Goal: Transaction & Acquisition: Purchase product/service

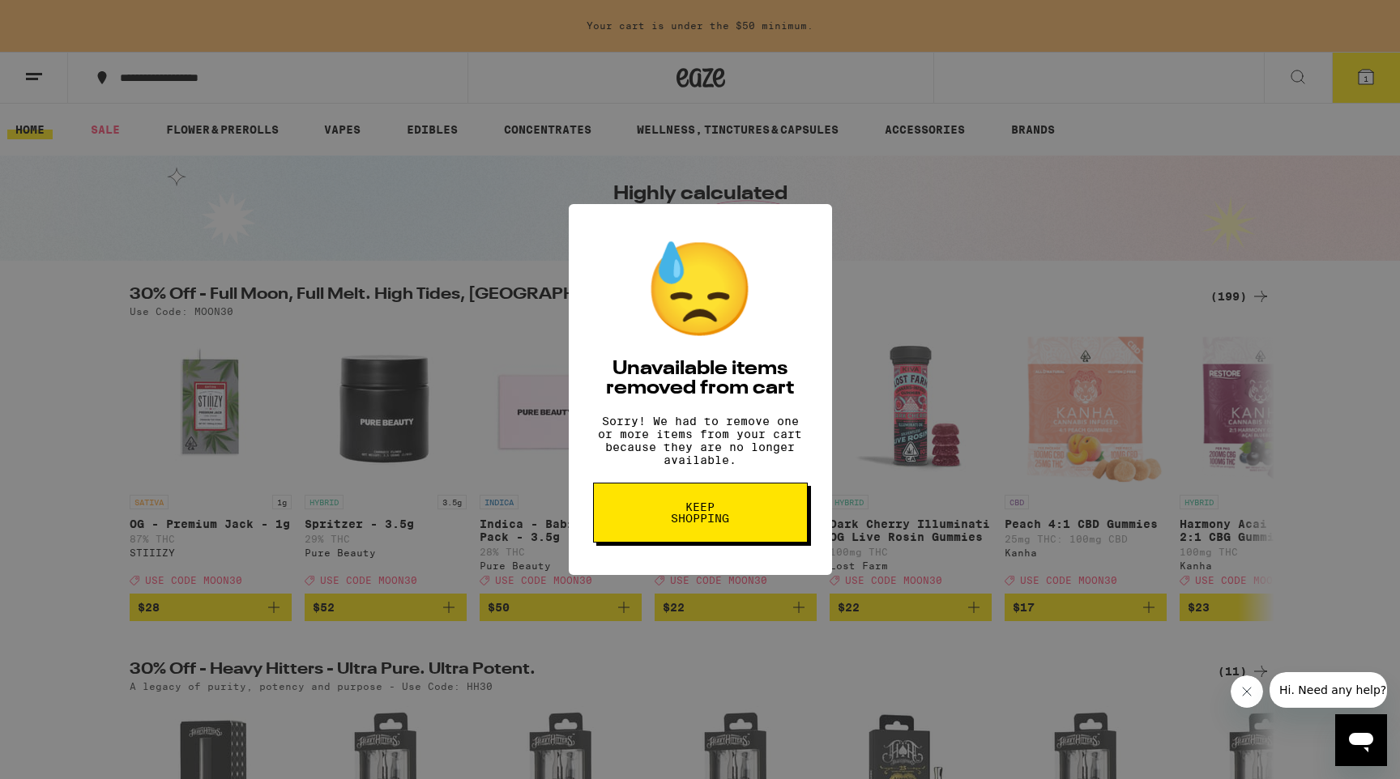
click at [672, 543] on button "Keep Shopping" at bounding box center [700, 513] width 215 height 60
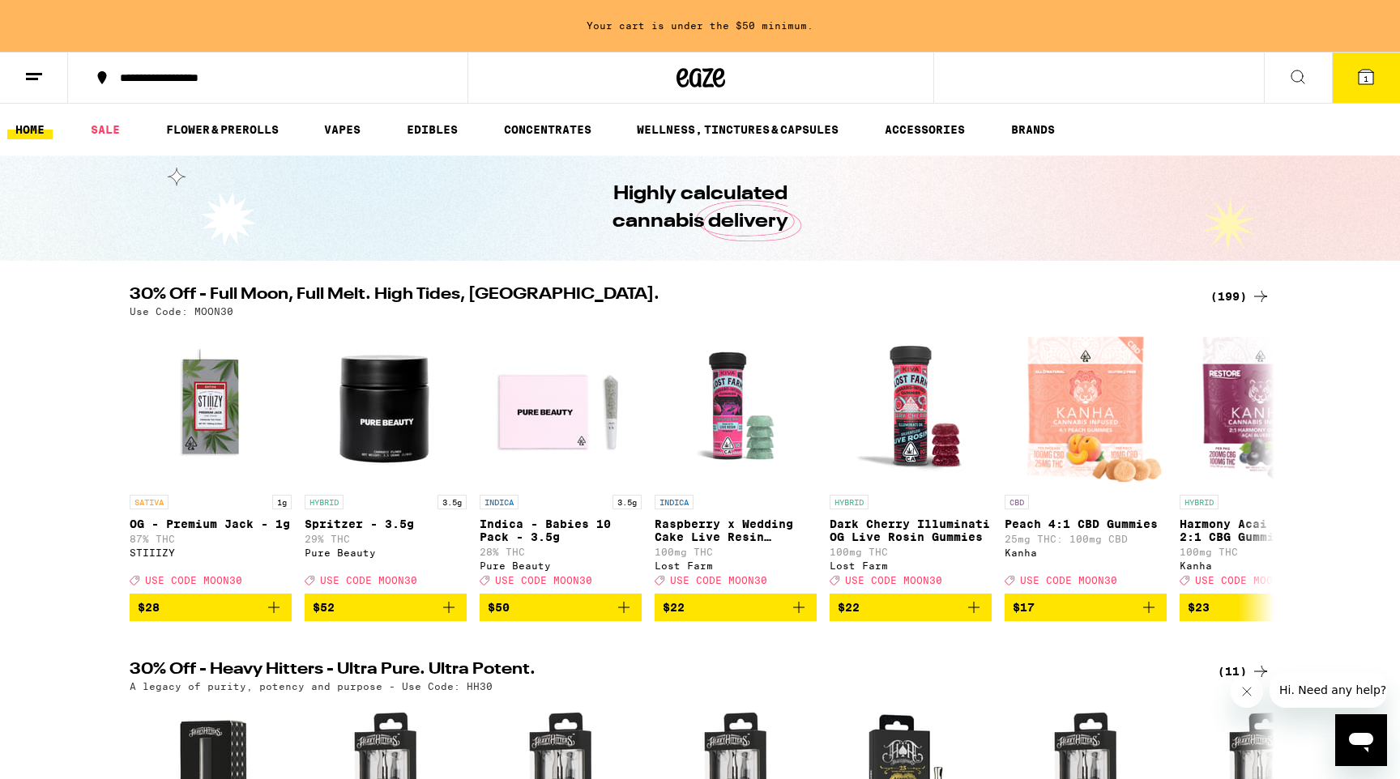
click at [1225, 293] on div "(199)" at bounding box center [1240, 296] width 60 height 19
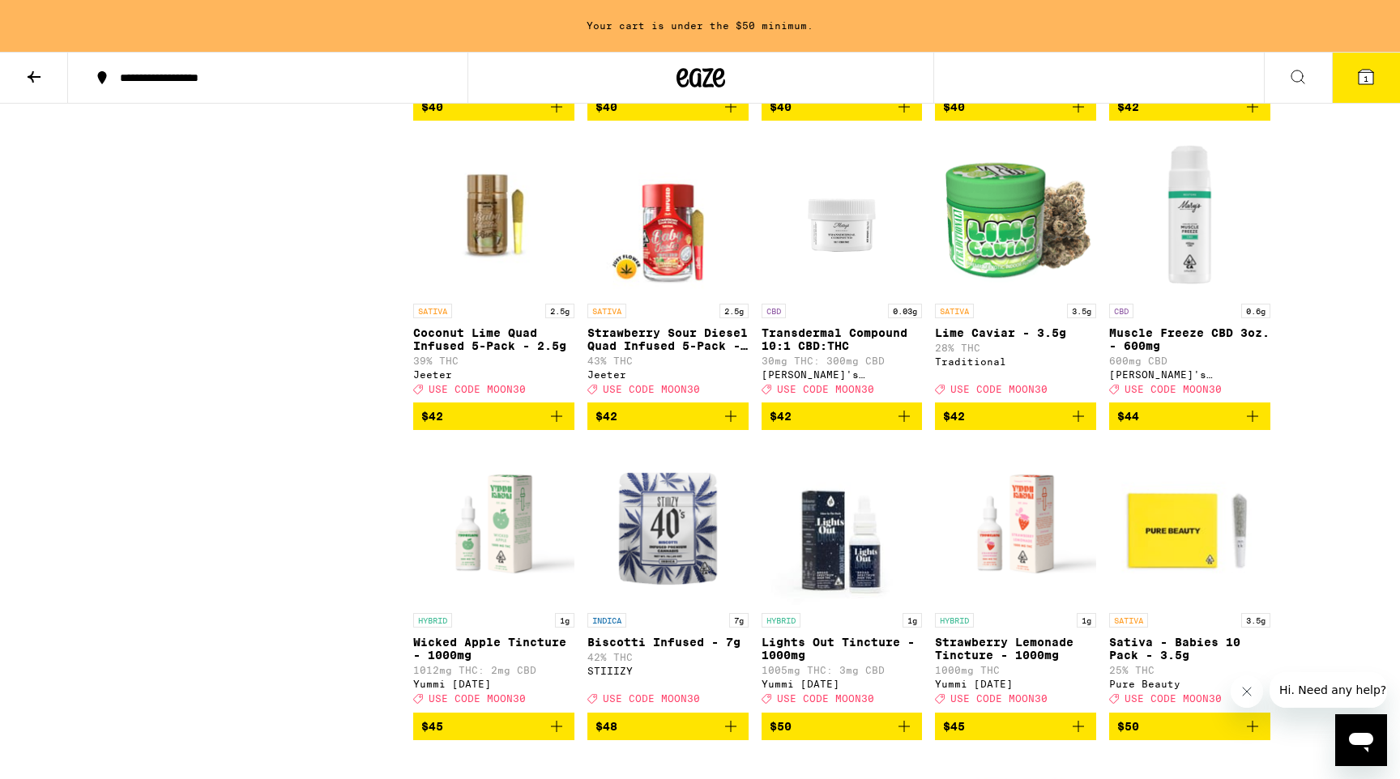
scroll to position [10658, 0]
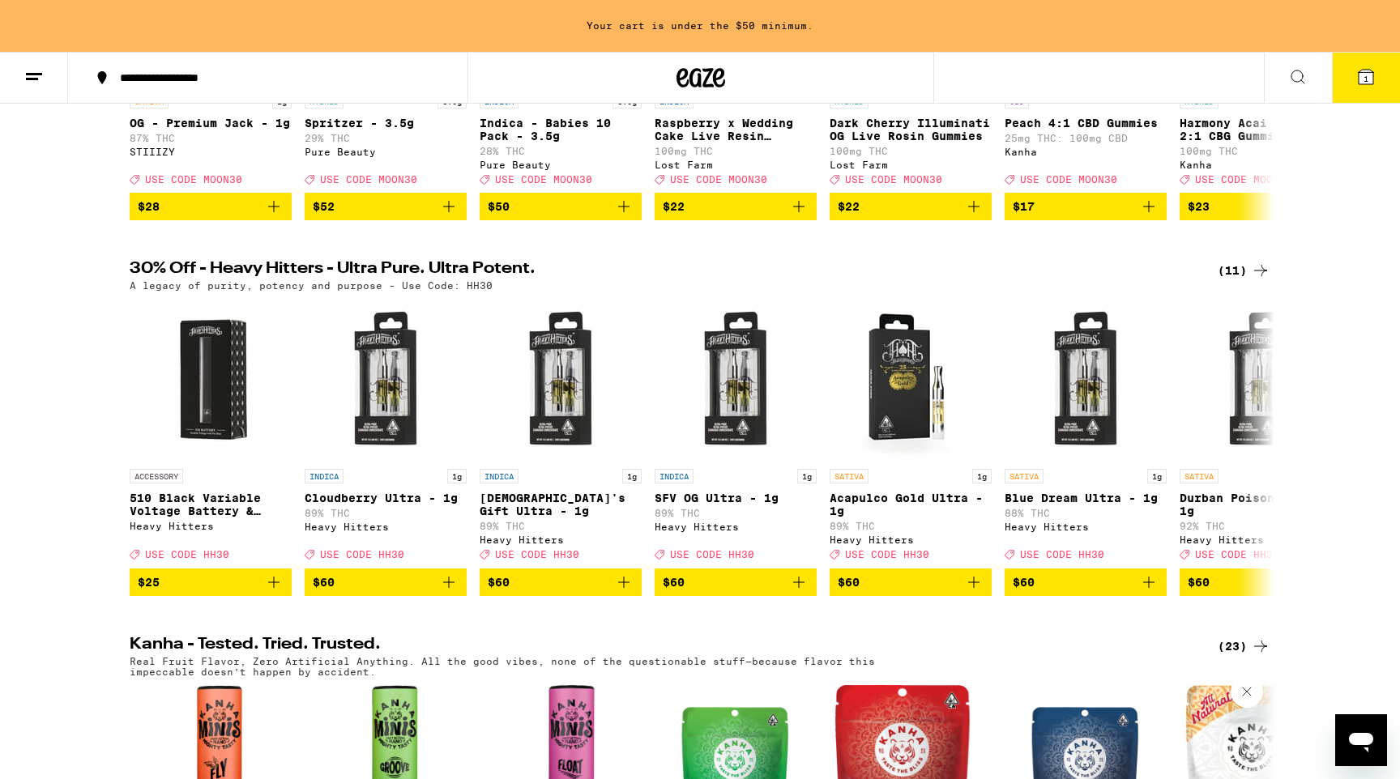
scroll to position [398, 0]
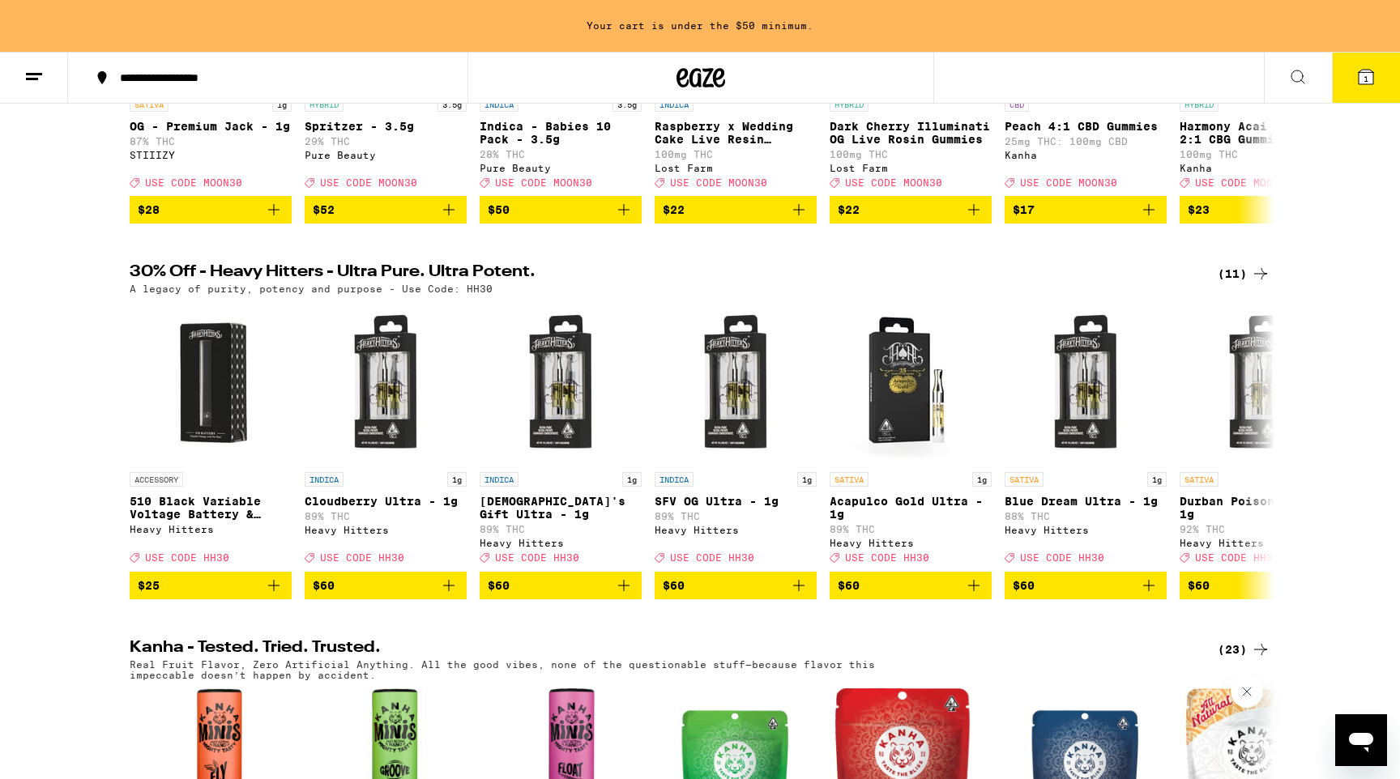
click at [1239, 282] on div "(11)" at bounding box center [1244, 273] width 53 height 19
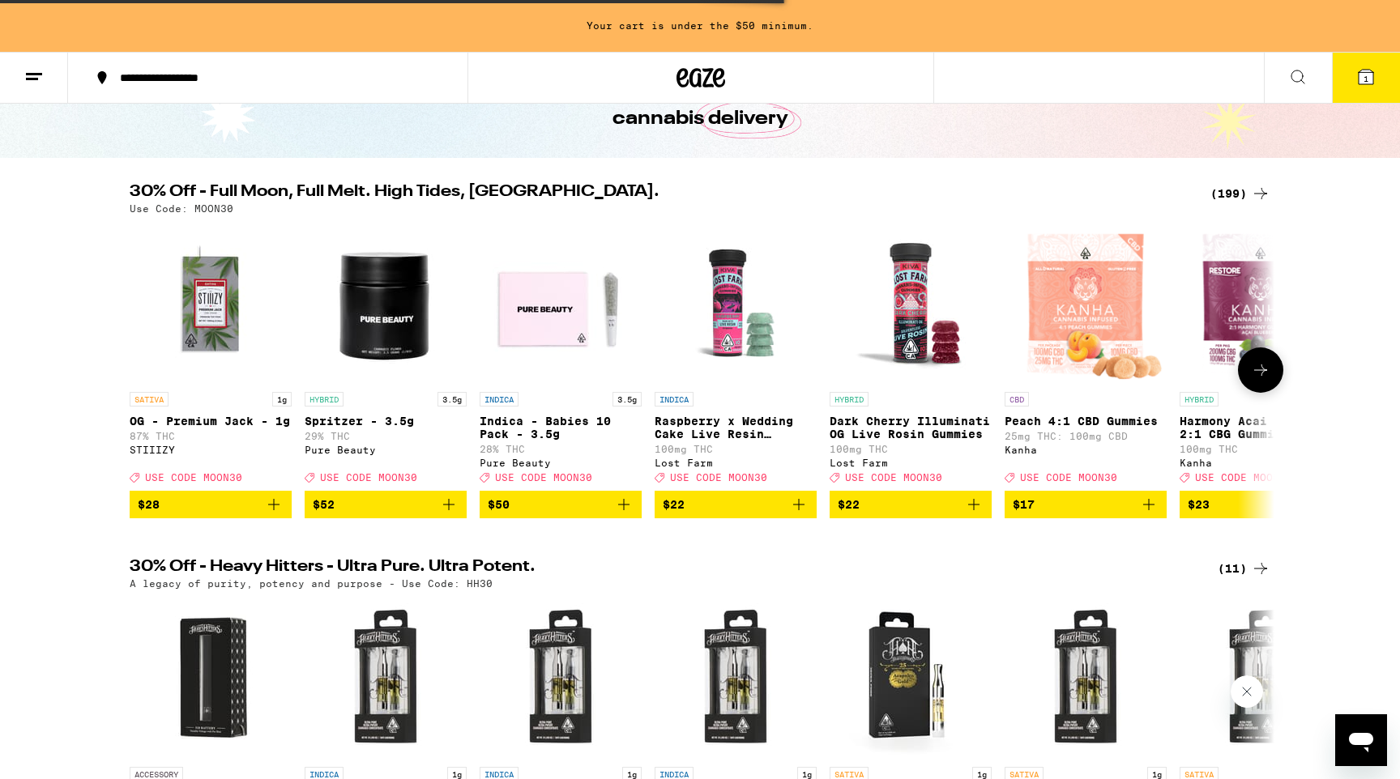
scroll to position [0, 0]
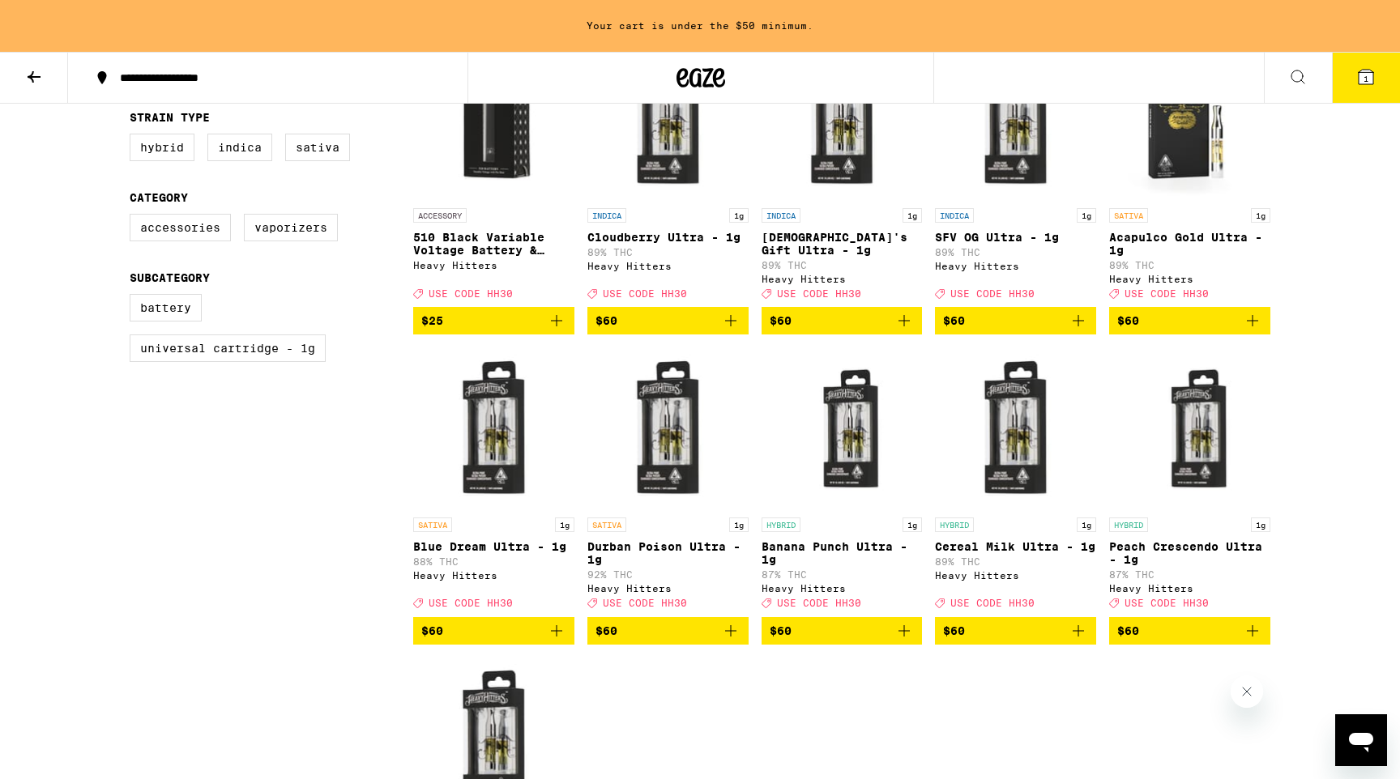
scroll to position [250, 0]
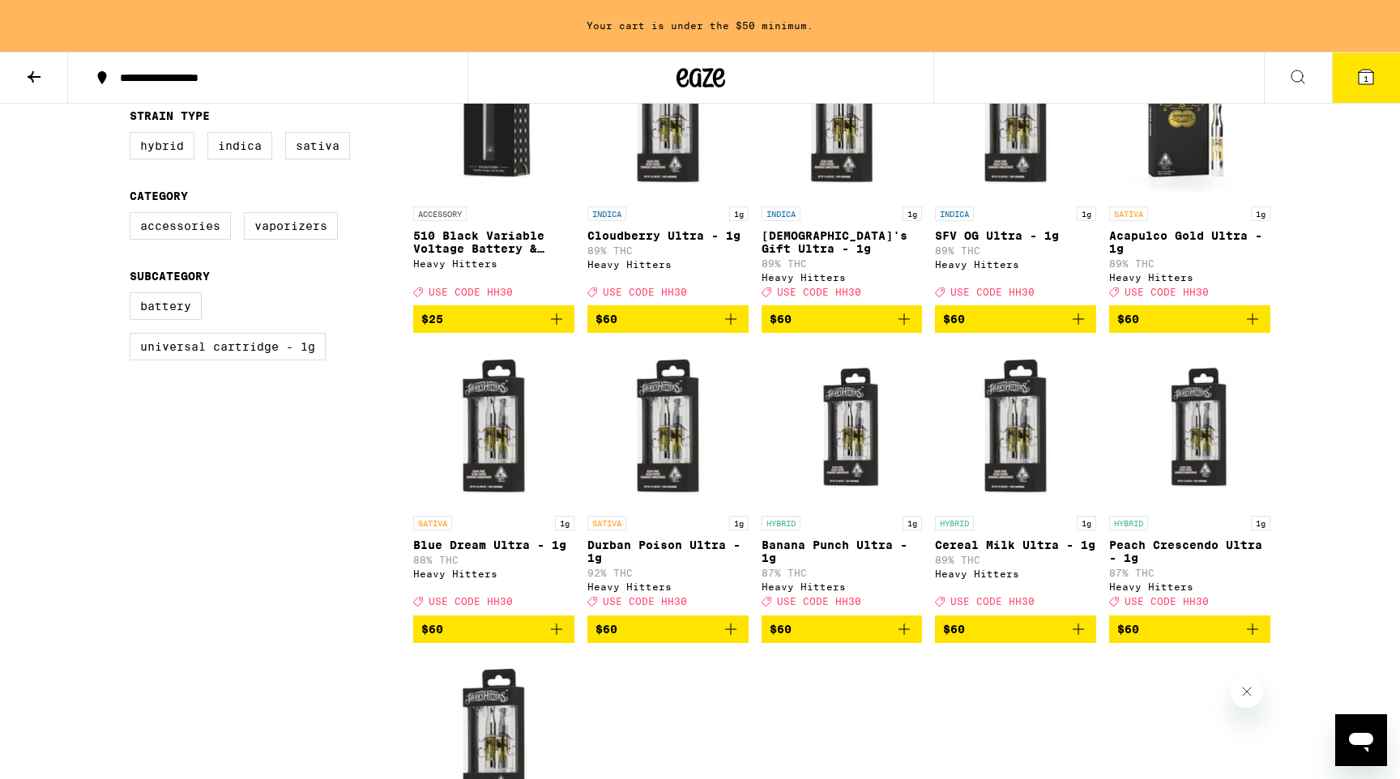
click at [736, 639] on icon "Add to bag" at bounding box center [730, 629] width 19 height 19
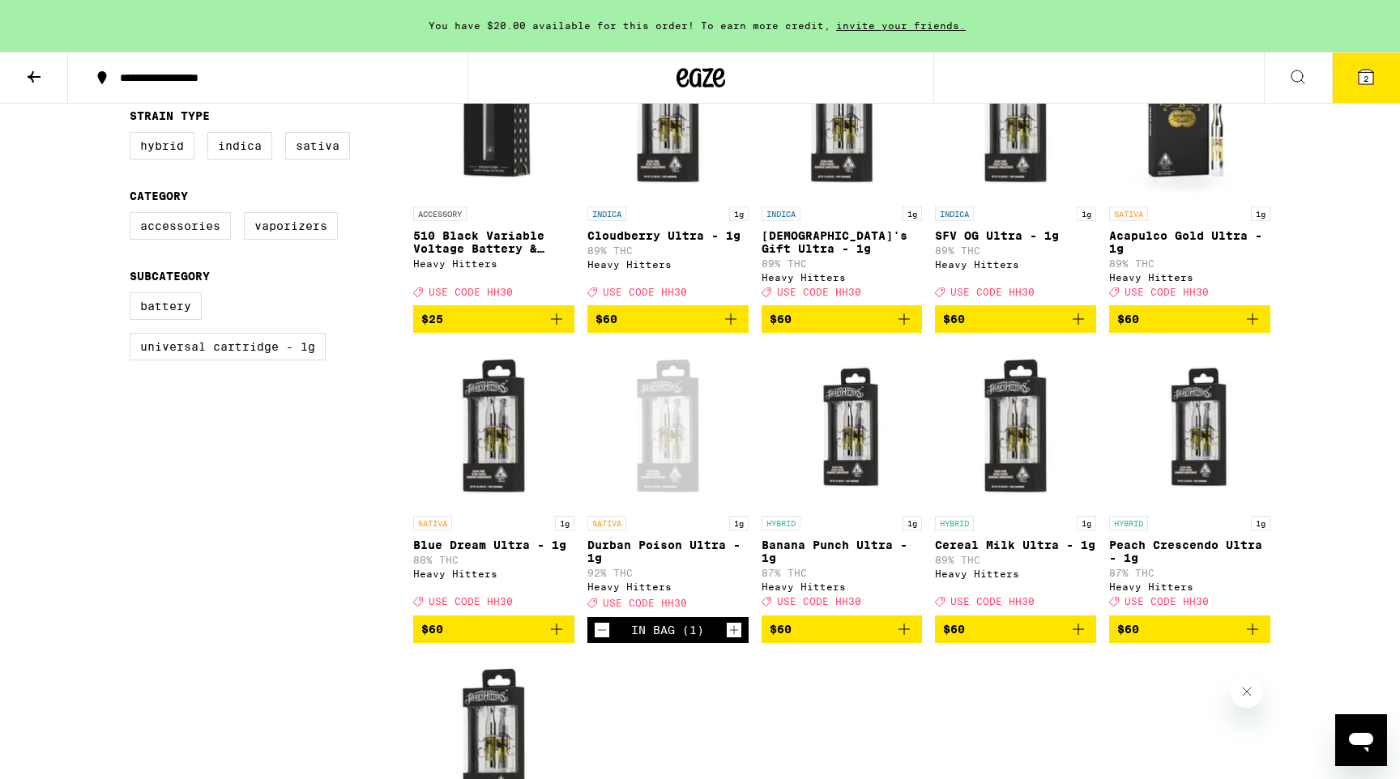
scroll to position [0, 0]
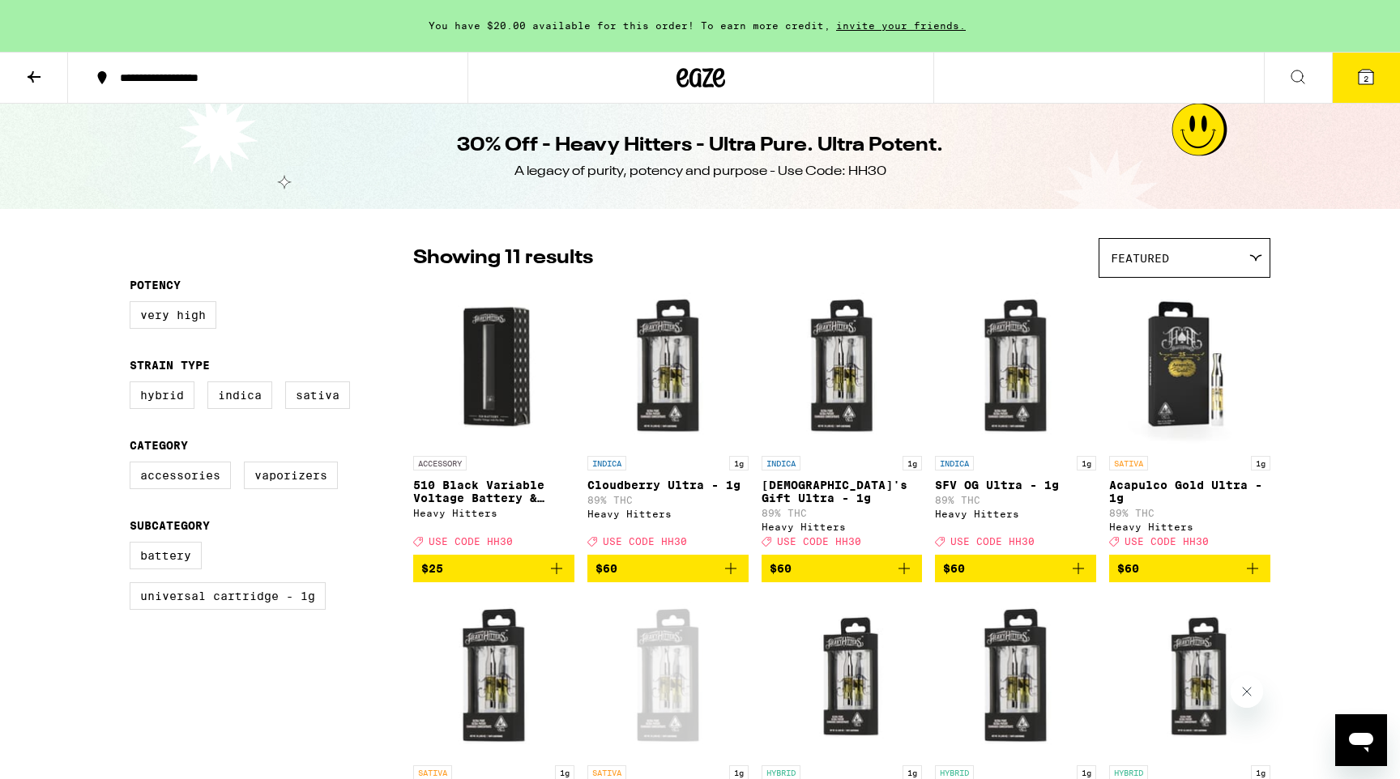
click at [1367, 67] on icon at bounding box center [1365, 76] width 19 height 19
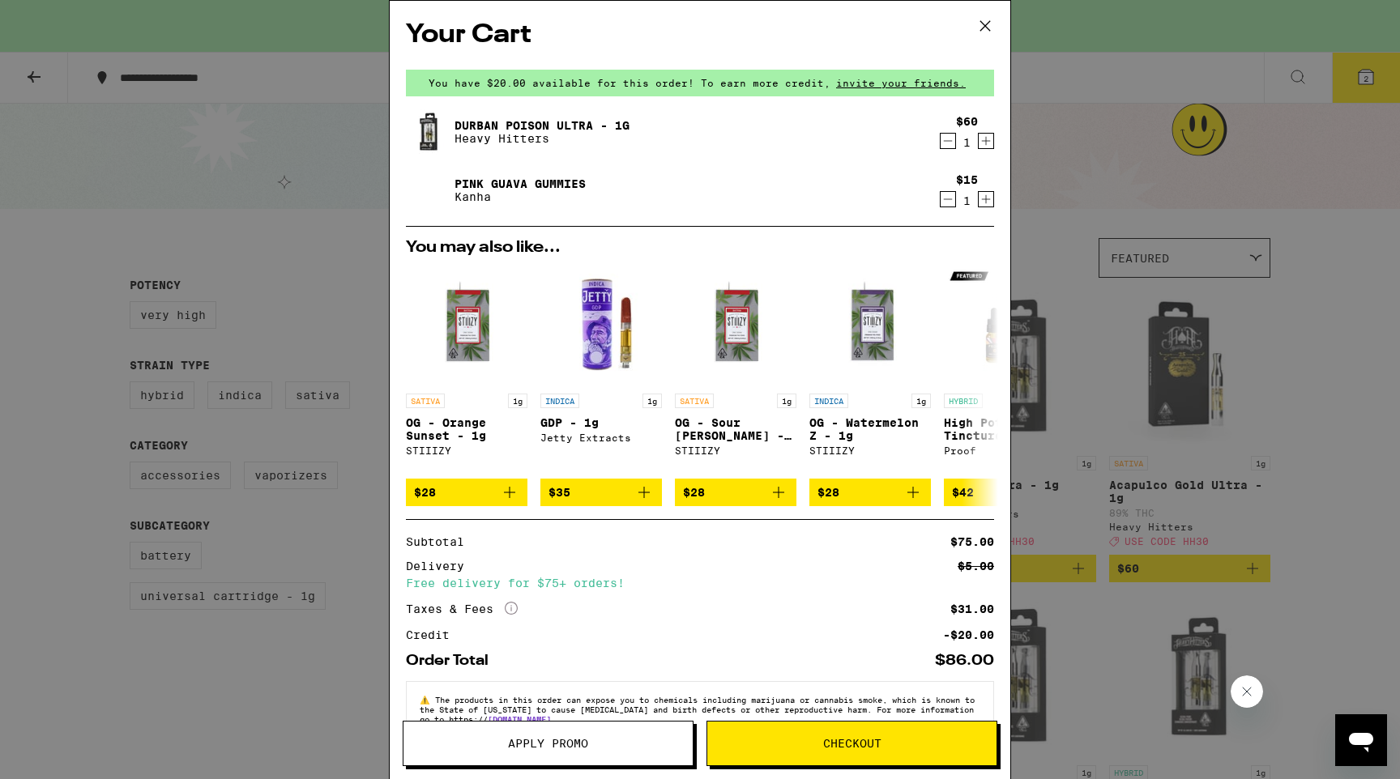
click at [945, 203] on icon "Decrement" at bounding box center [948, 199] width 15 height 19
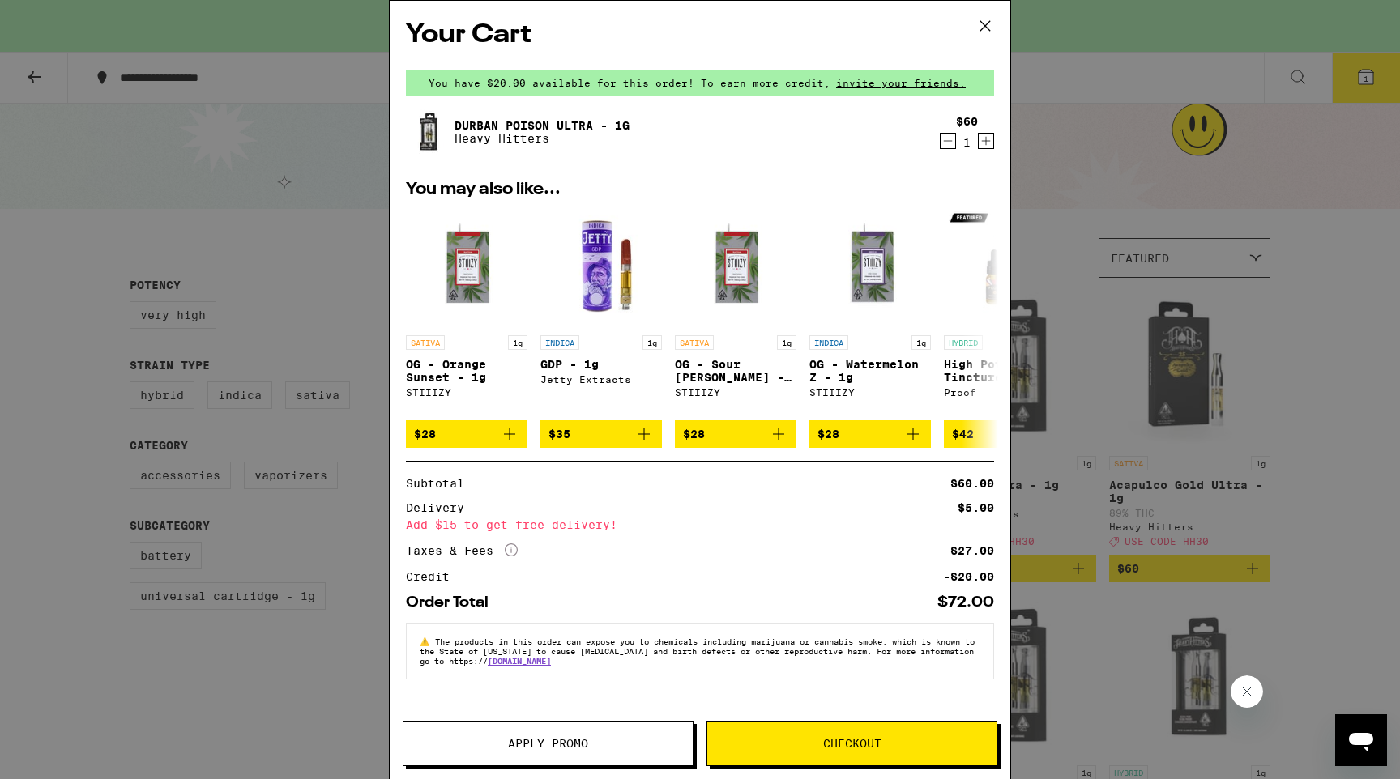
click at [979, 30] on icon at bounding box center [985, 26] width 24 height 24
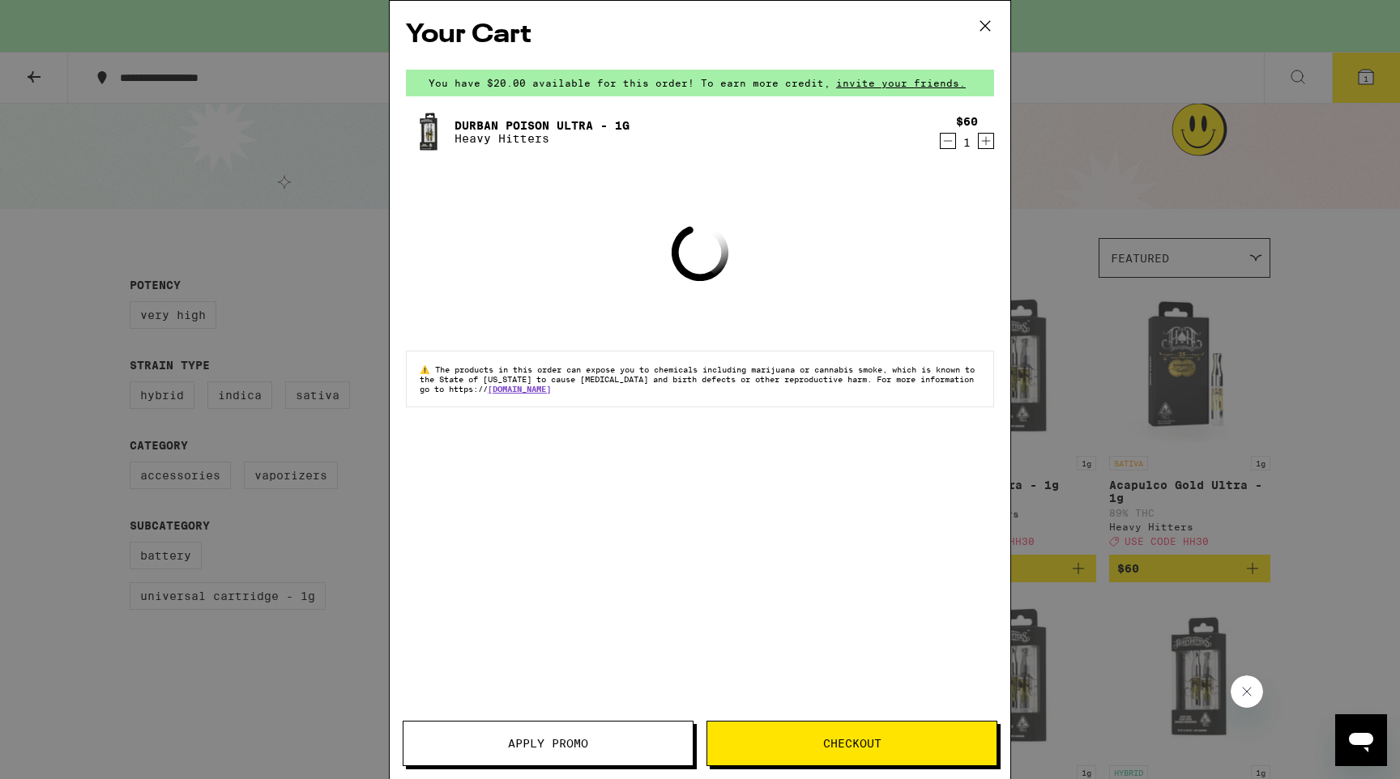
click at [276, 224] on div "Your Cart You have $20.00 available for this order! To earn more credit, invite…" at bounding box center [700, 389] width 1400 height 779
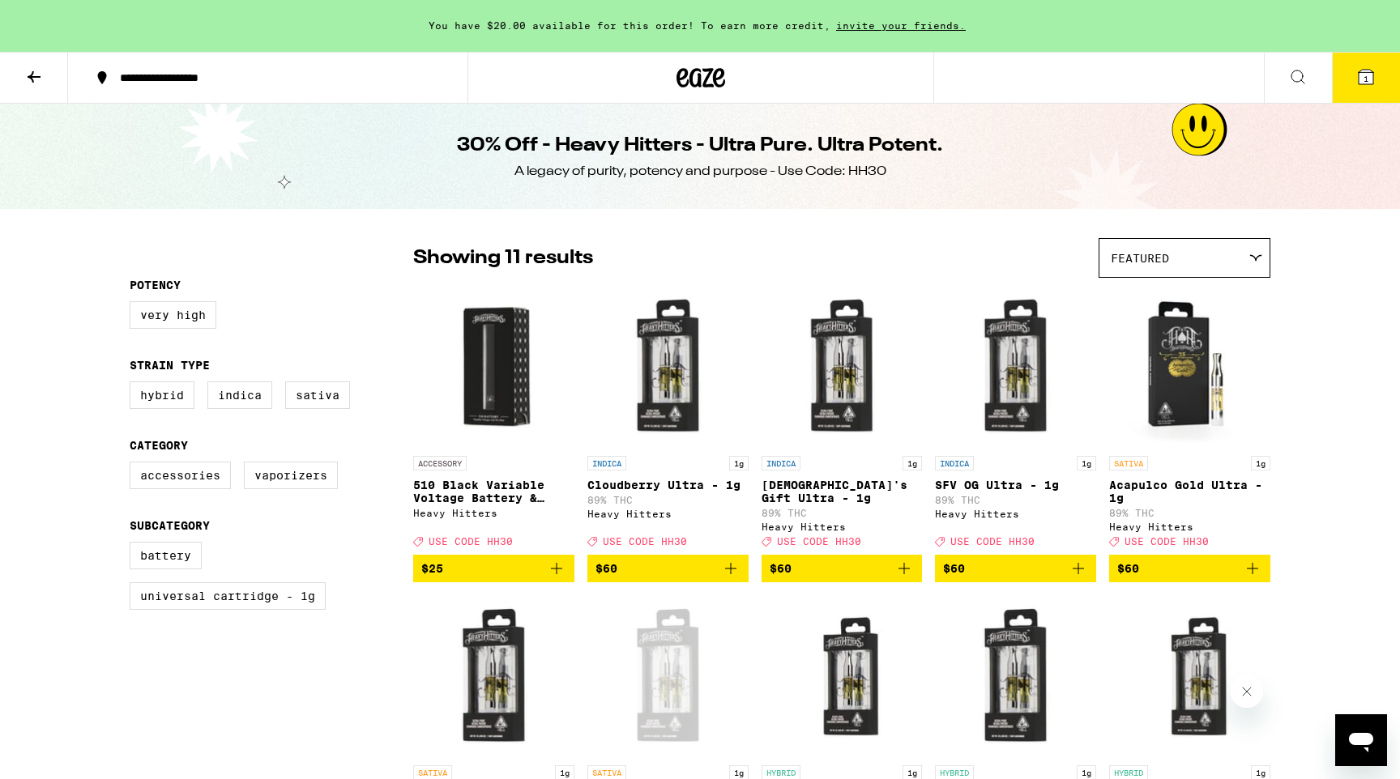
click at [33, 79] on icon at bounding box center [33, 76] width 19 height 19
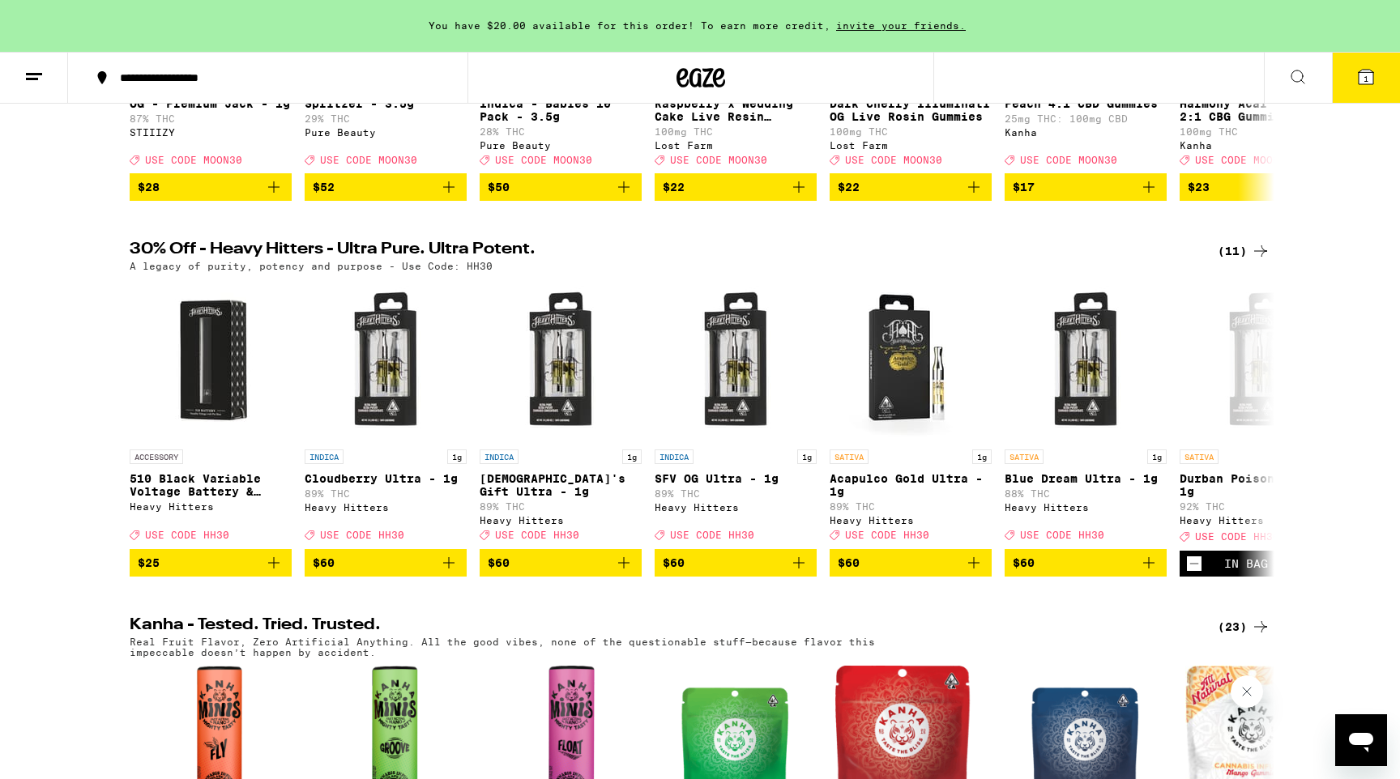
scroll to position [424, 0]
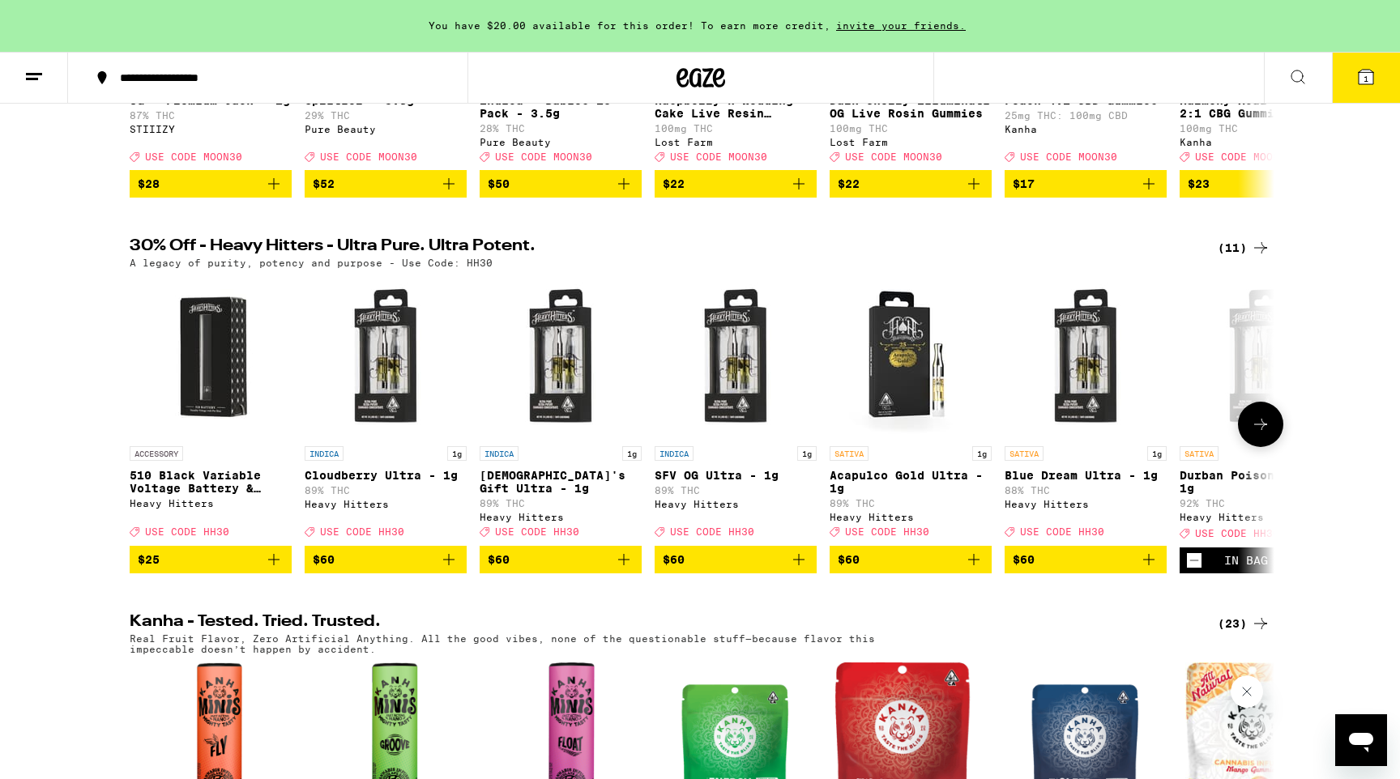
click at [1253, 434] on icon at bounding box center [1260, 424] width 19 height 19
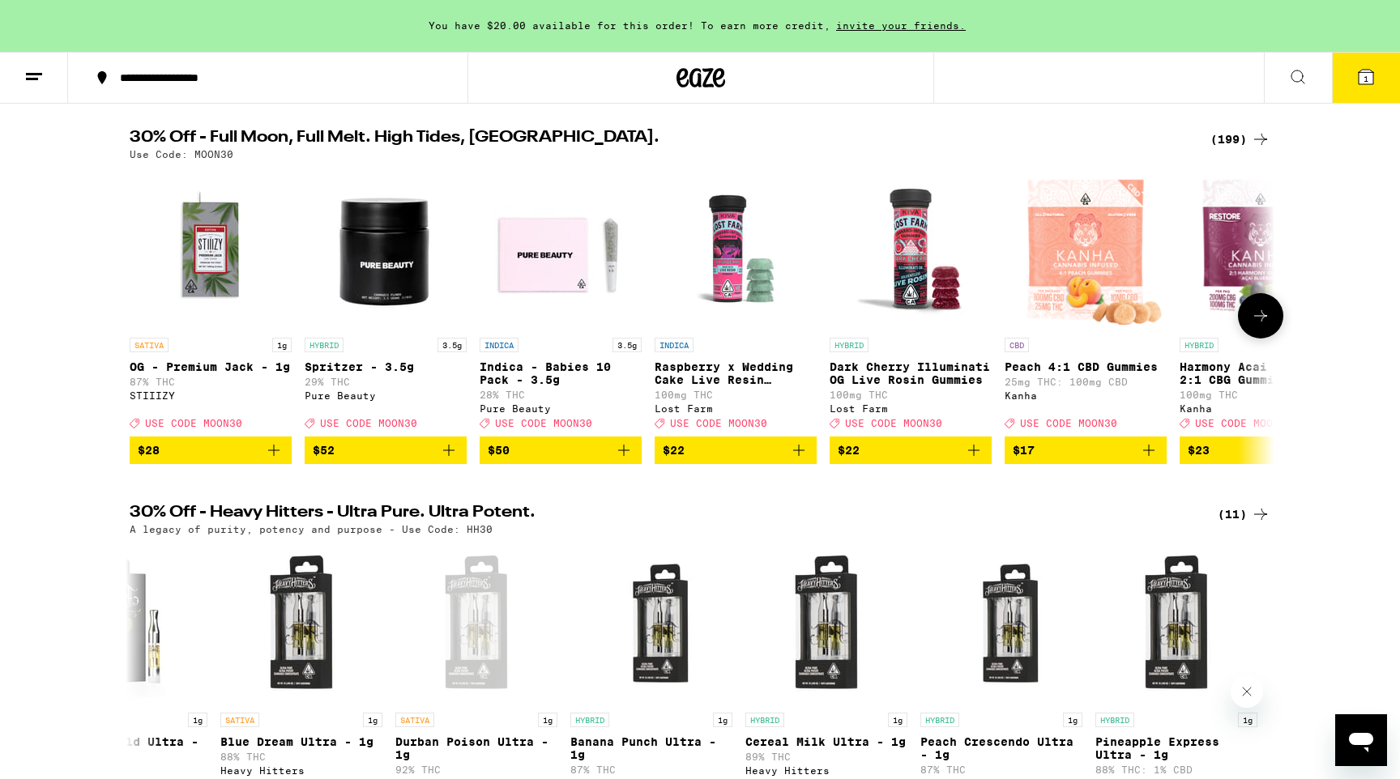
scroll to position [0, 0]
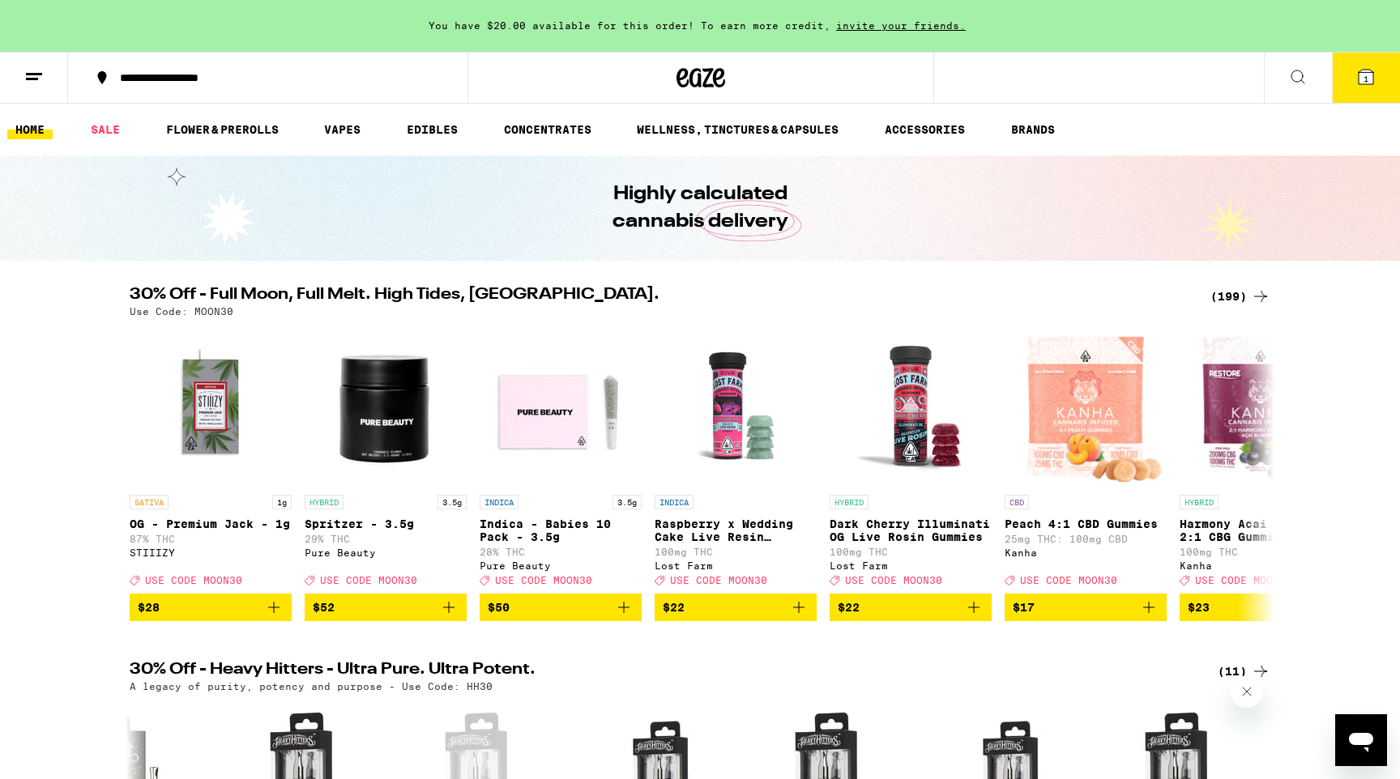
click at [1355, 65] on button "1" at bounding box center [1366, 78] width 68 height 50
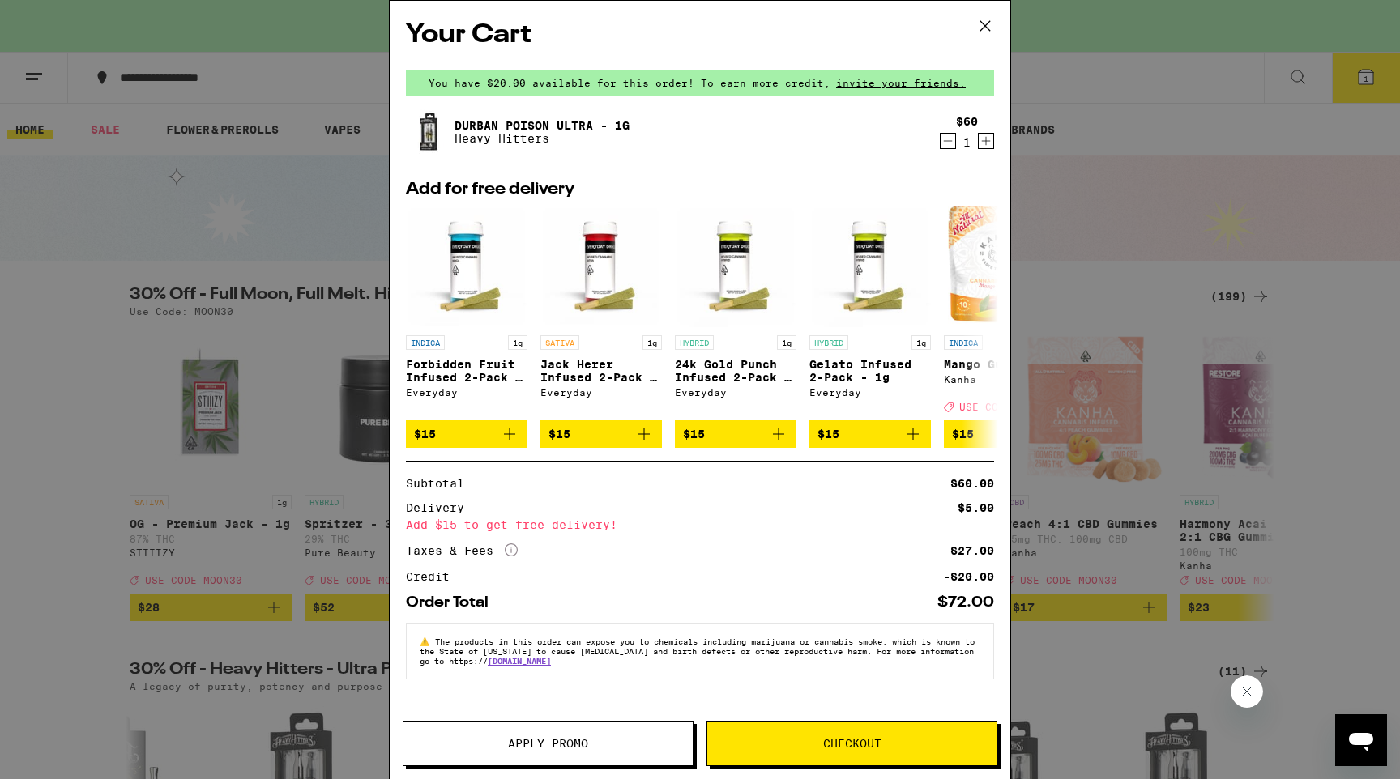
click at [869, 730] on button "Checkout" at bounding box center [851, 743] width 291 height 45
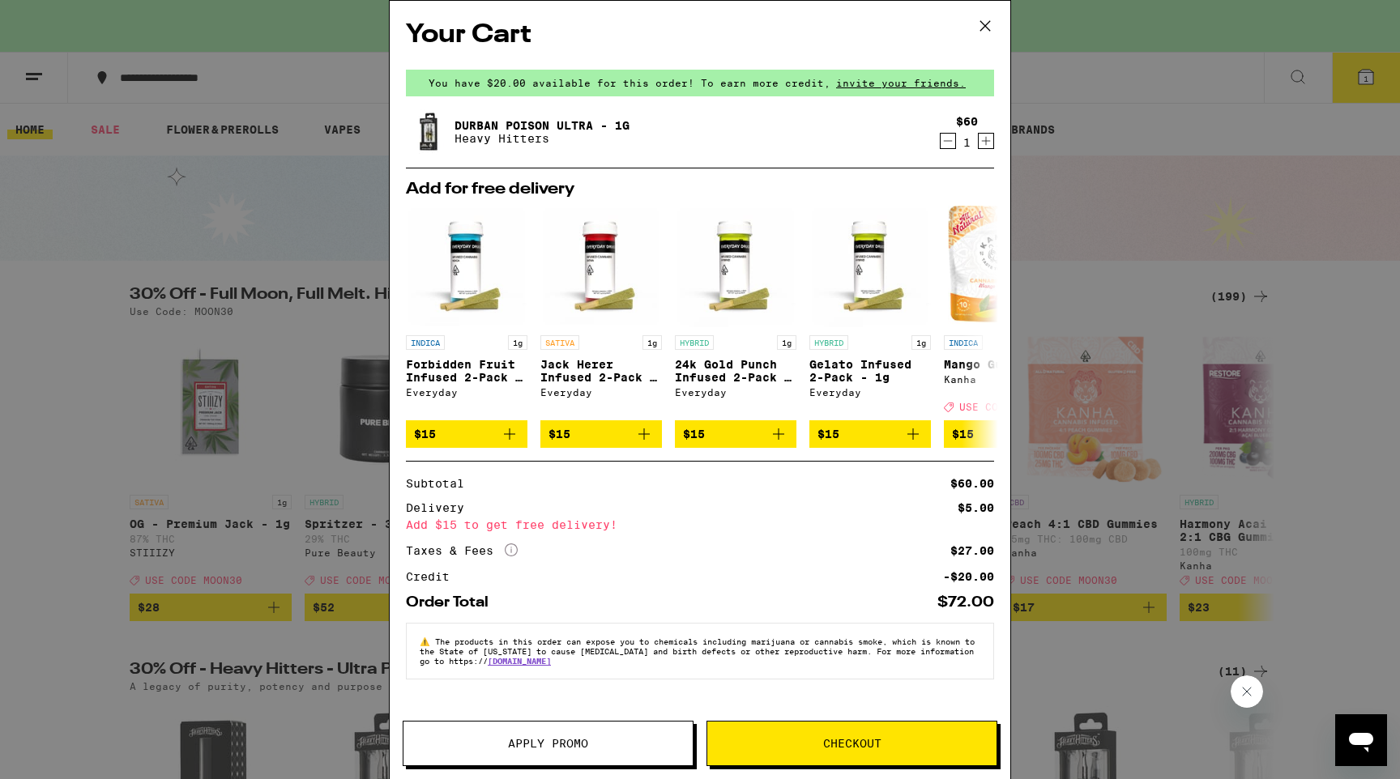
click at [548, 751] on button "Apply Promo" at bounding box center [548, 743] width 291 height 45
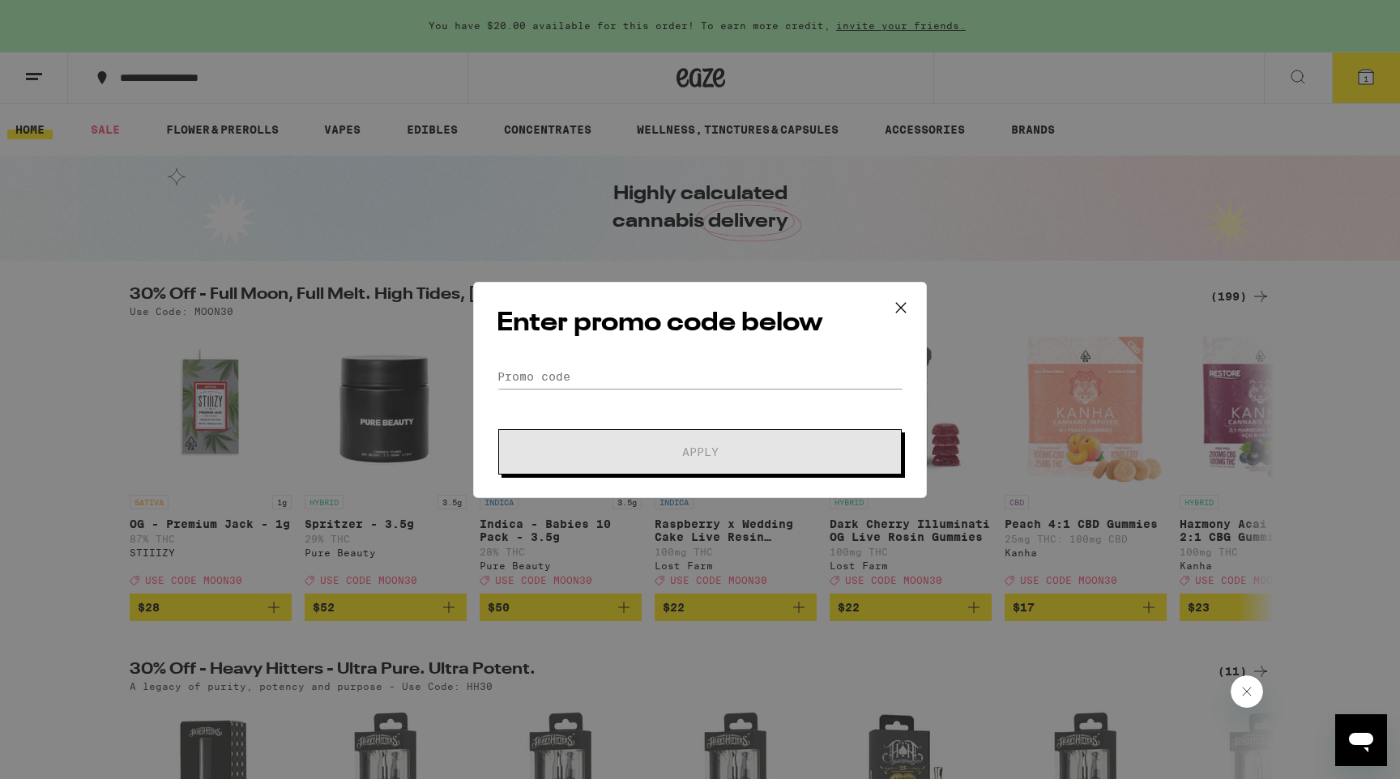
click at [604, 360] on div "Enter promo code below Promo Code Apply" at bounding box center [700, 390] width 454 height 216
click at [604, 375] on input "Promo Code" at bounding box center [700, 377] width 407 height 24
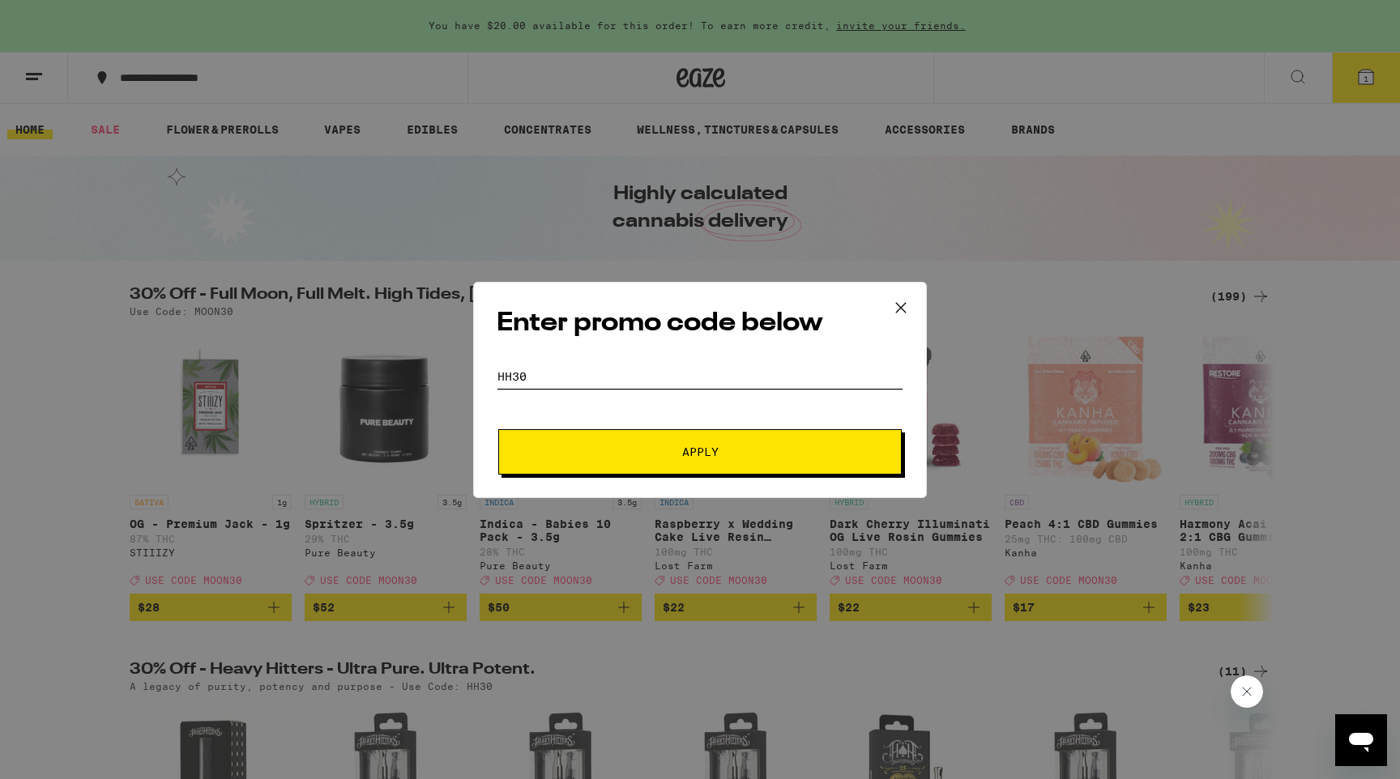
type input "hh30"
click at [617, 438] on button "Apply" at bounding box center [699, 451] width 403 height 45
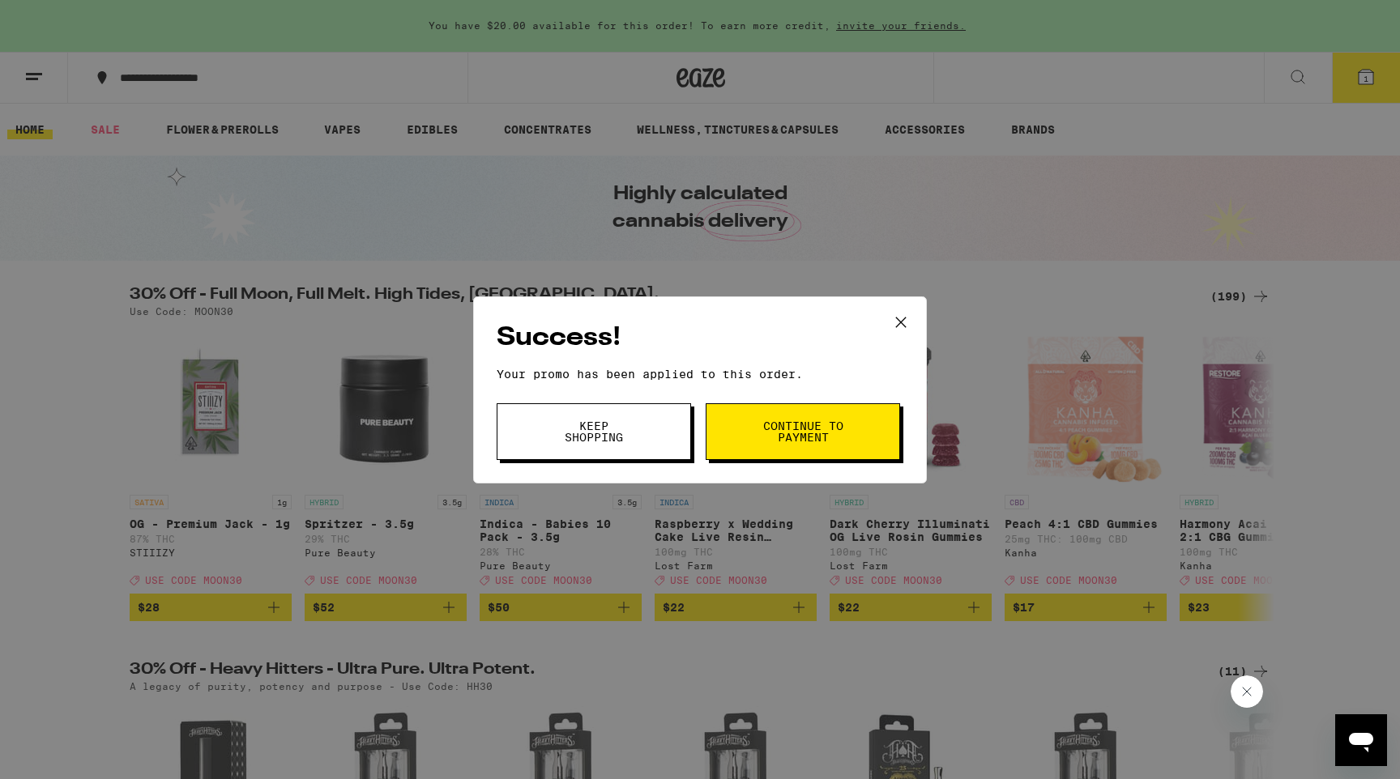
click at [784, 441] on span "Continue to payment" at bounding box center [803, 431] width 83 height 23
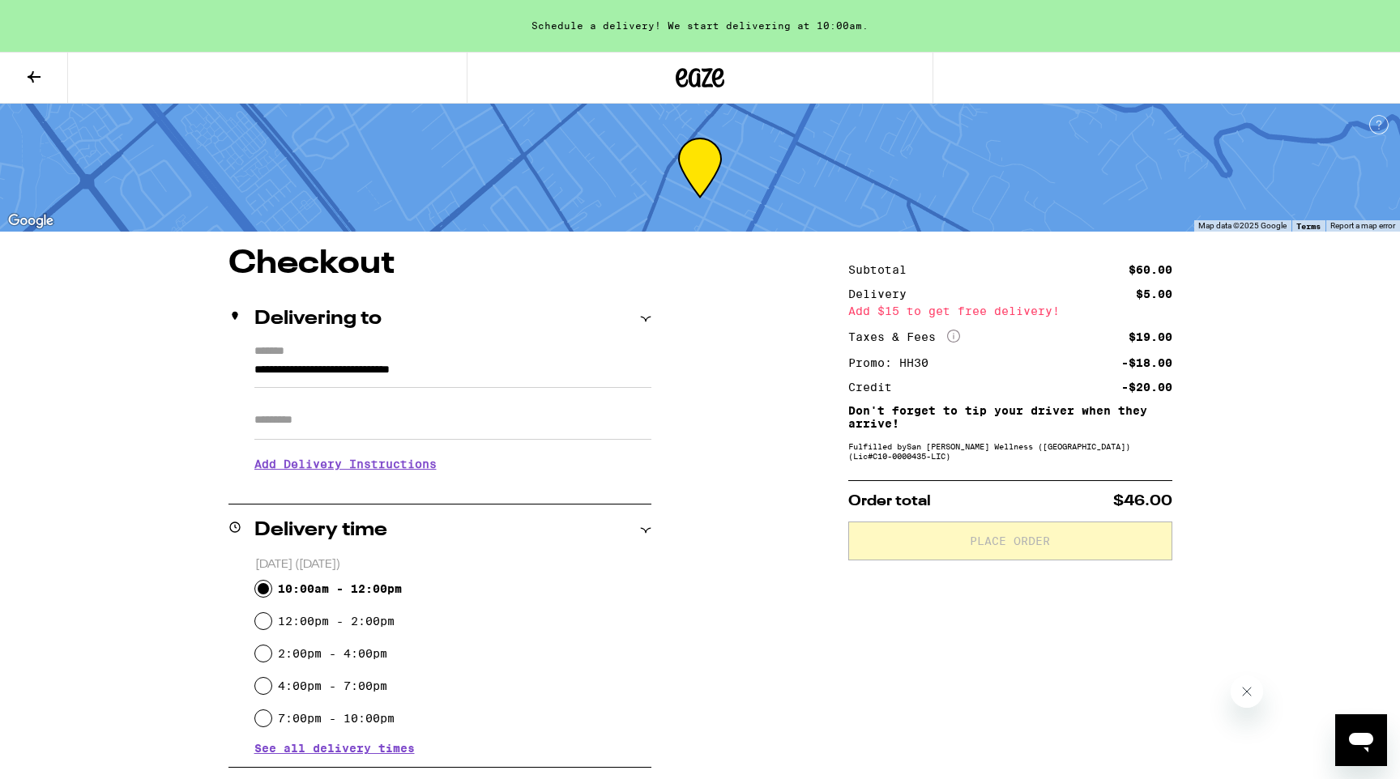
click at [266, 584] on input "10:00am - 12:00pm" at bounding box center [263, 589] width 16 height 16
radio input "true"
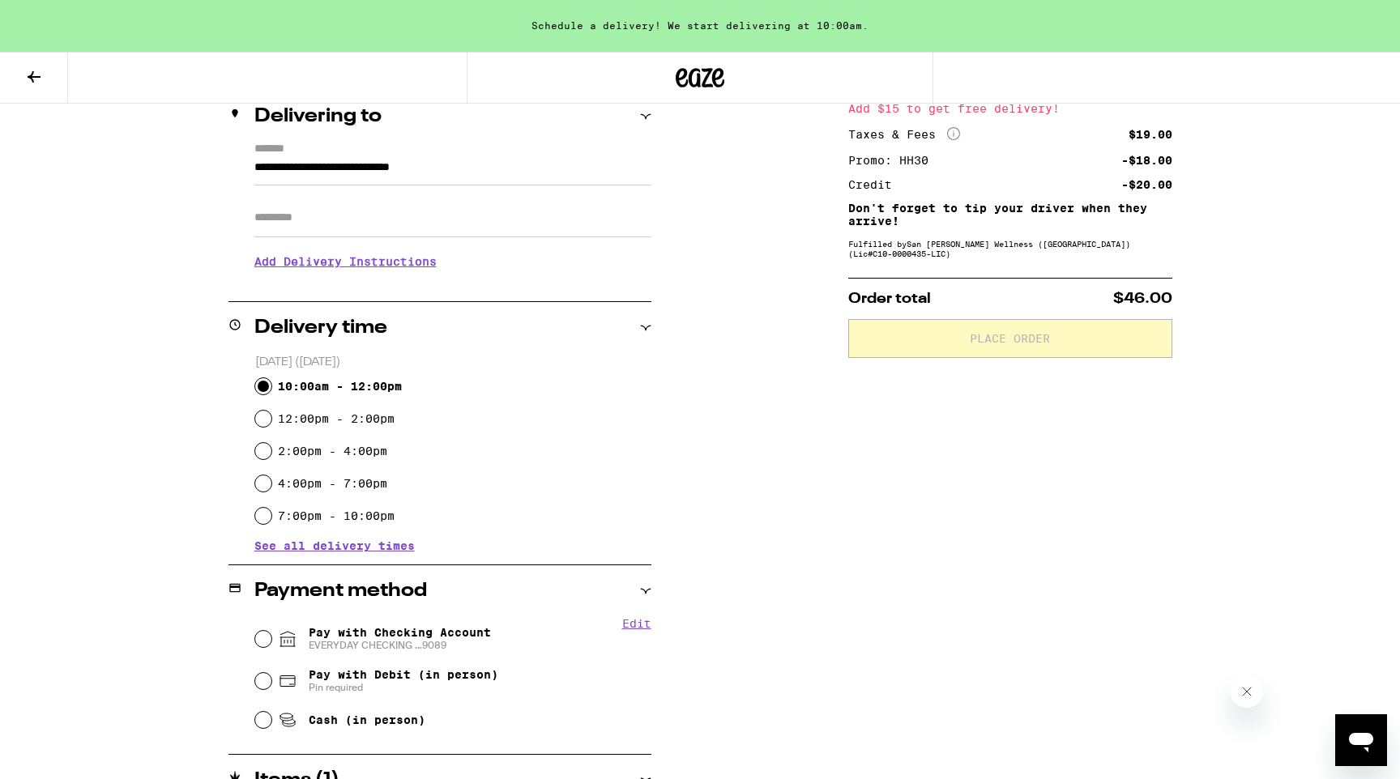
scroll to position [289, 0]
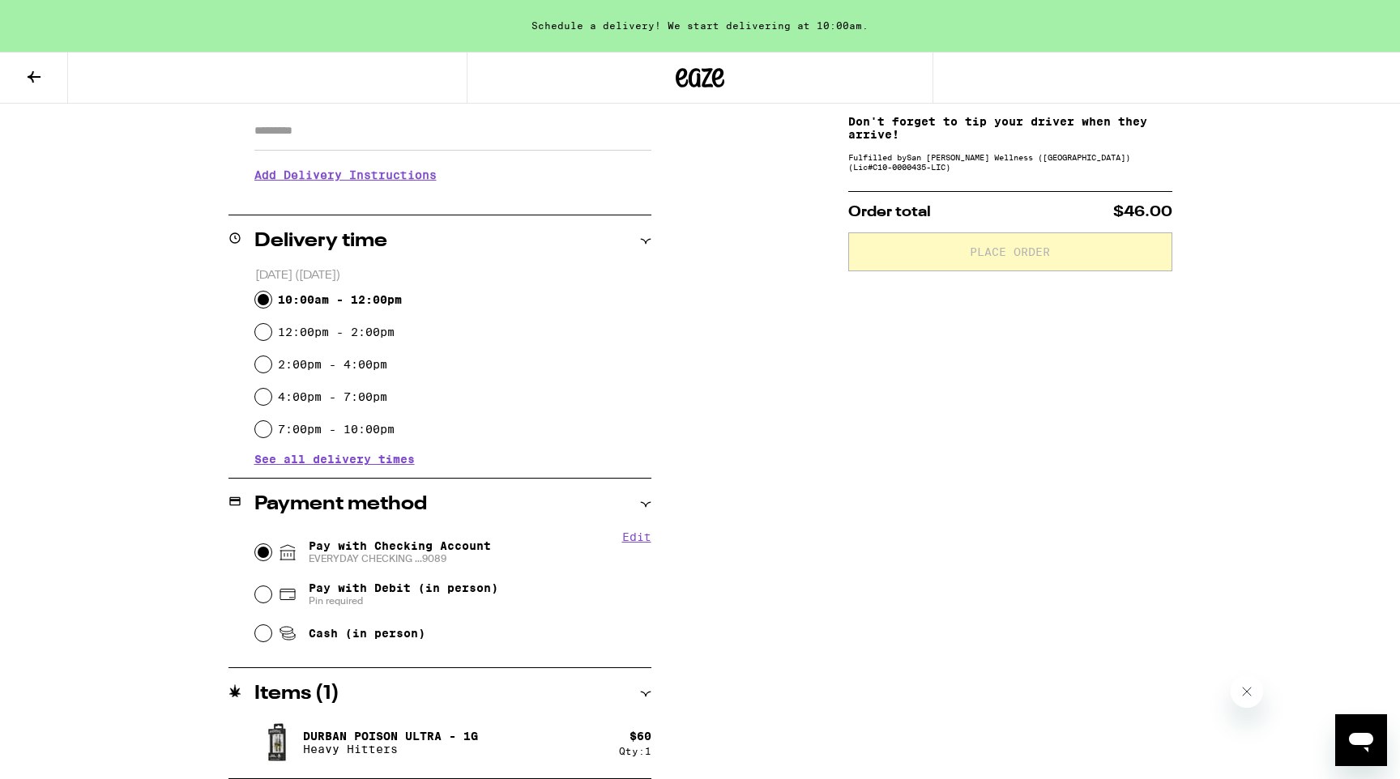
click at [265, 552] on input "Pay with Checking Account EVERYDAY CHECKING ...9089" at bounding box center [263, 552] width 16 height 16
radio input "true"
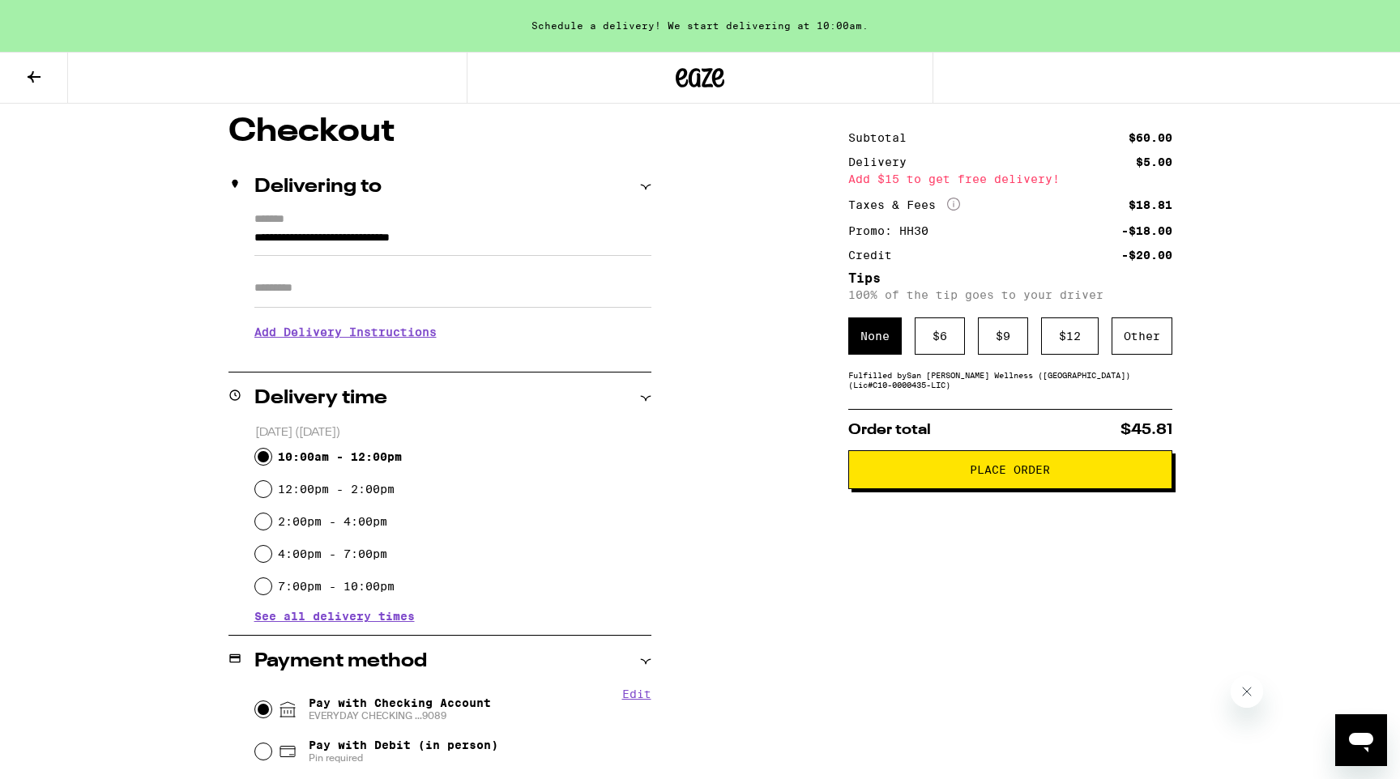
scroll to position [130, 0]
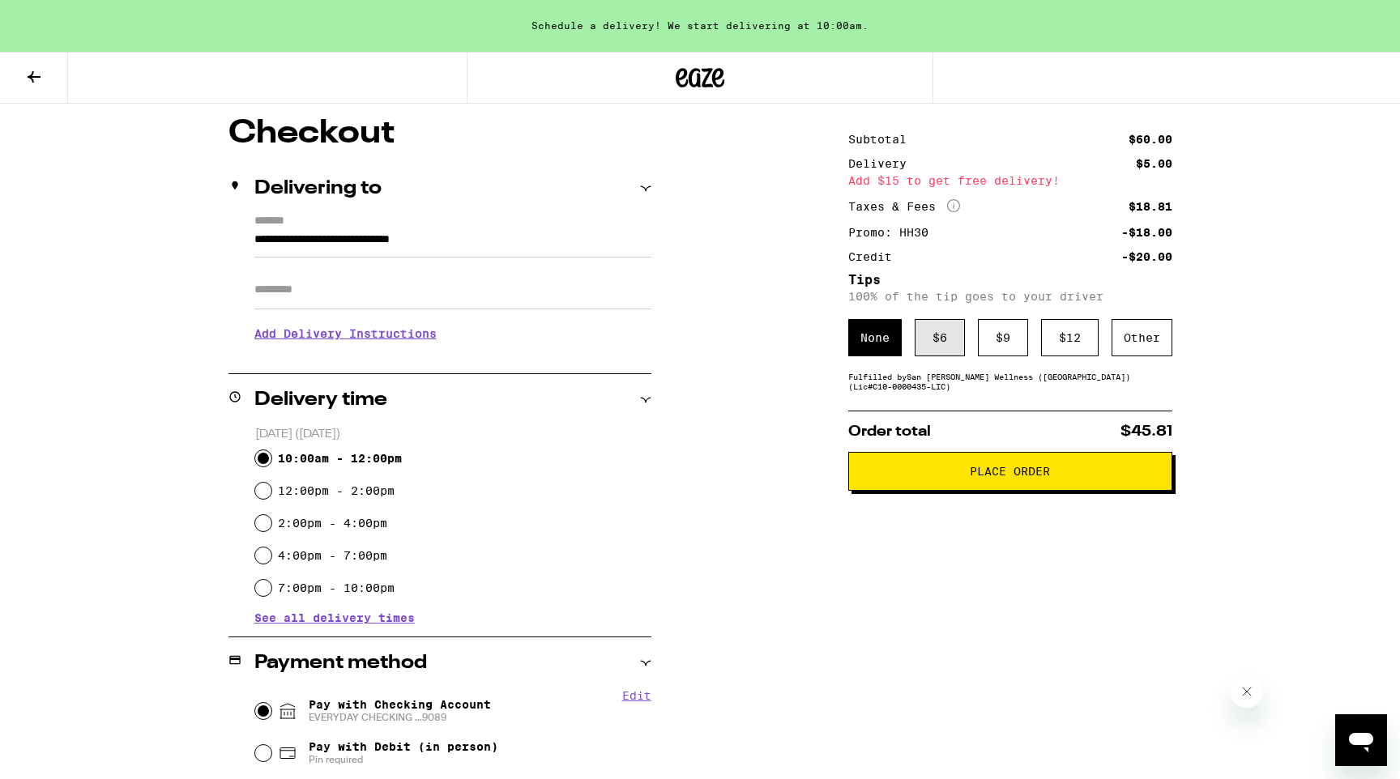
click at [928, 356] on div "$ 6" at bounding box center [940, 337] width 50 height 37
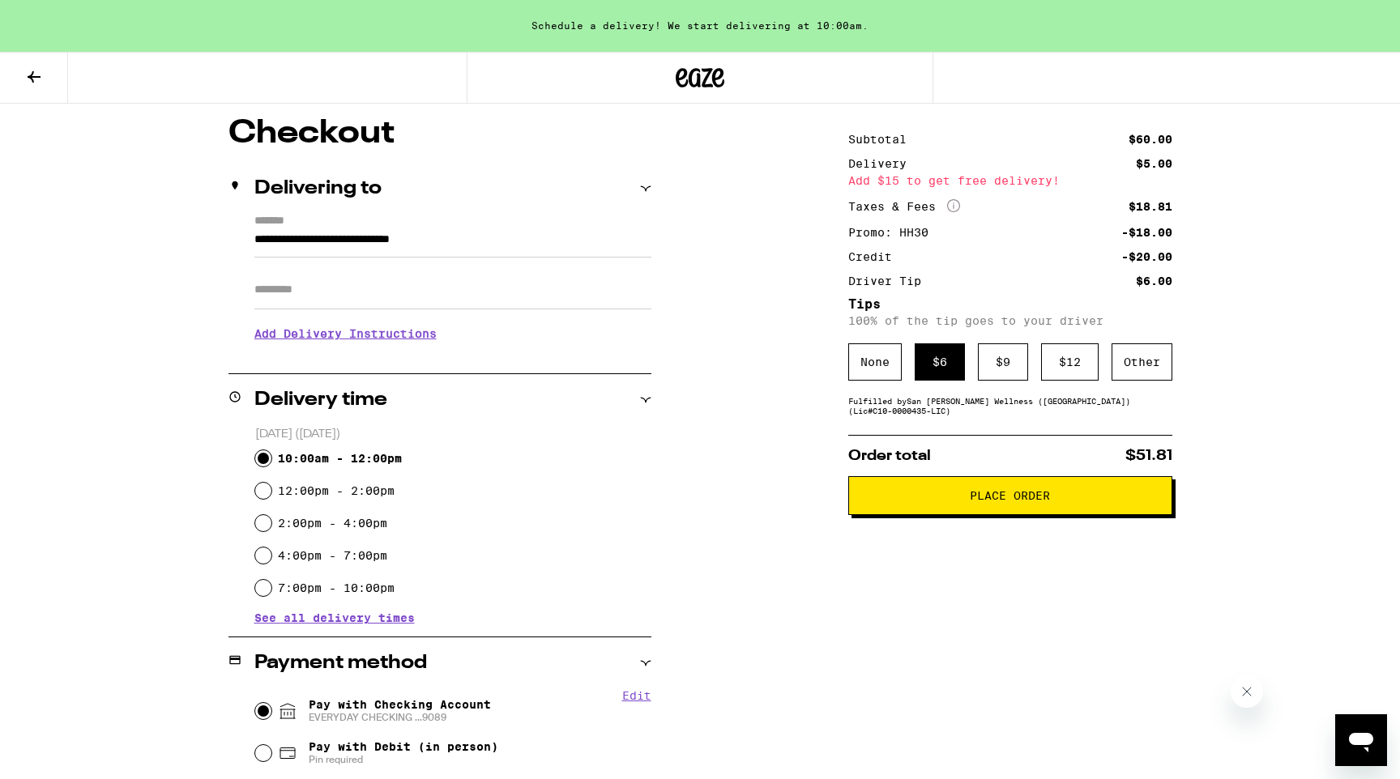
drag, startPoint x: 935, startPoint y: 516, endPoint x: 673, endPoint y: 588, distance: 271.4
click at [673, 589] on div "**********" at bounding box center [700, 553] width 1167 height 873
click at [1131, 370] on div "Other" at bounding box center [1142, 361] width 61 height 37
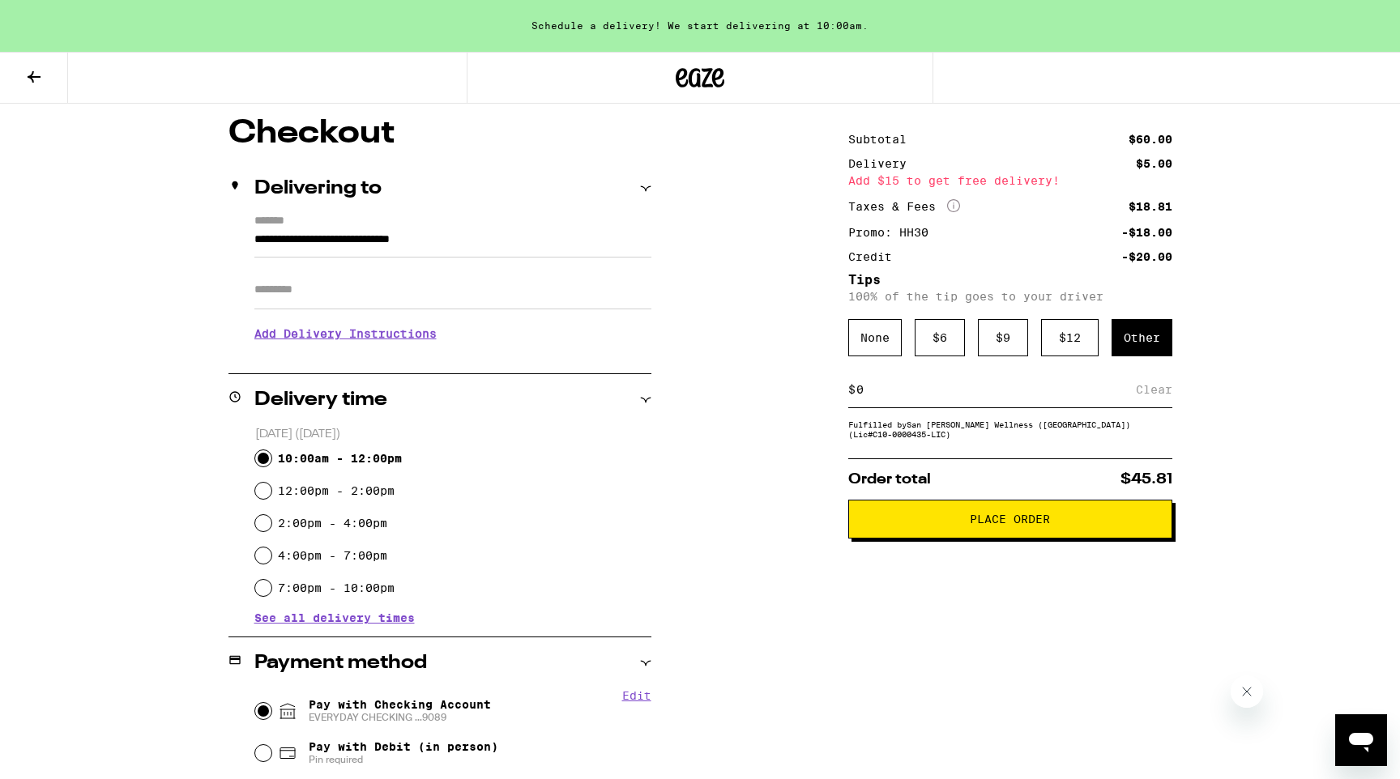
click at [966, 391] on input at bounding box center [996, 389] width 280 height 15
type input "5"
click at [1162, 387] on div "Save" at bounding box center [1157, 390] width 29 height 36
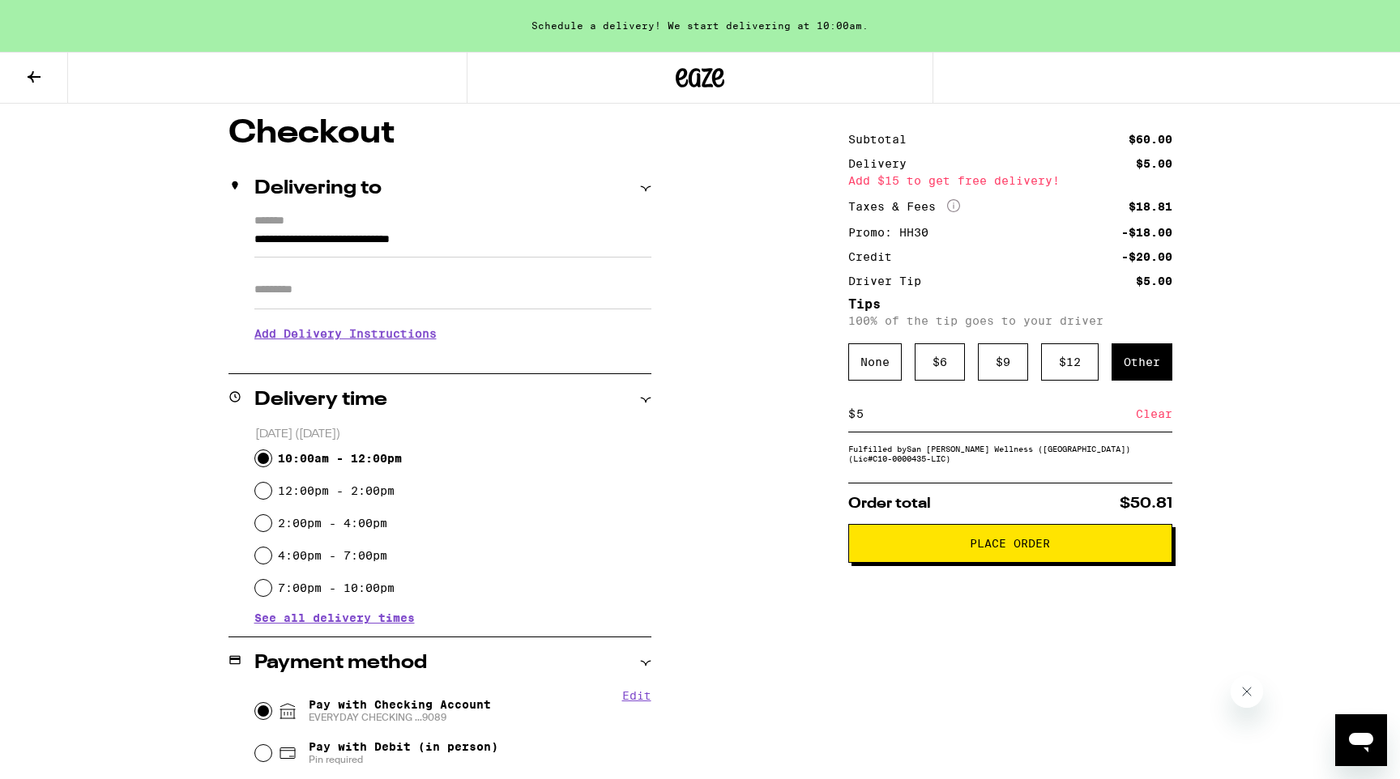
click at [1131, 549] on span "Place Order" at bounding box center [1010, 543] width 297 height 11
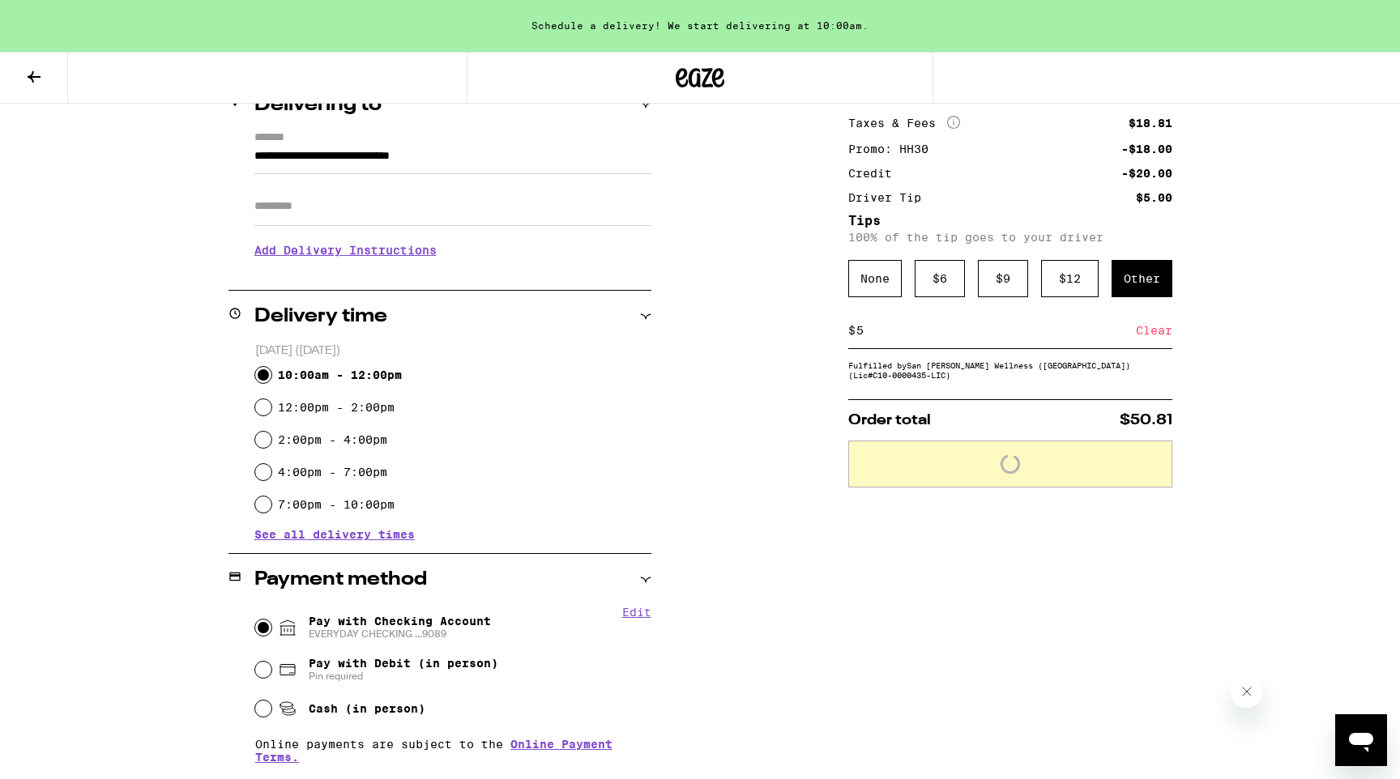
scroll to position [228, 0]
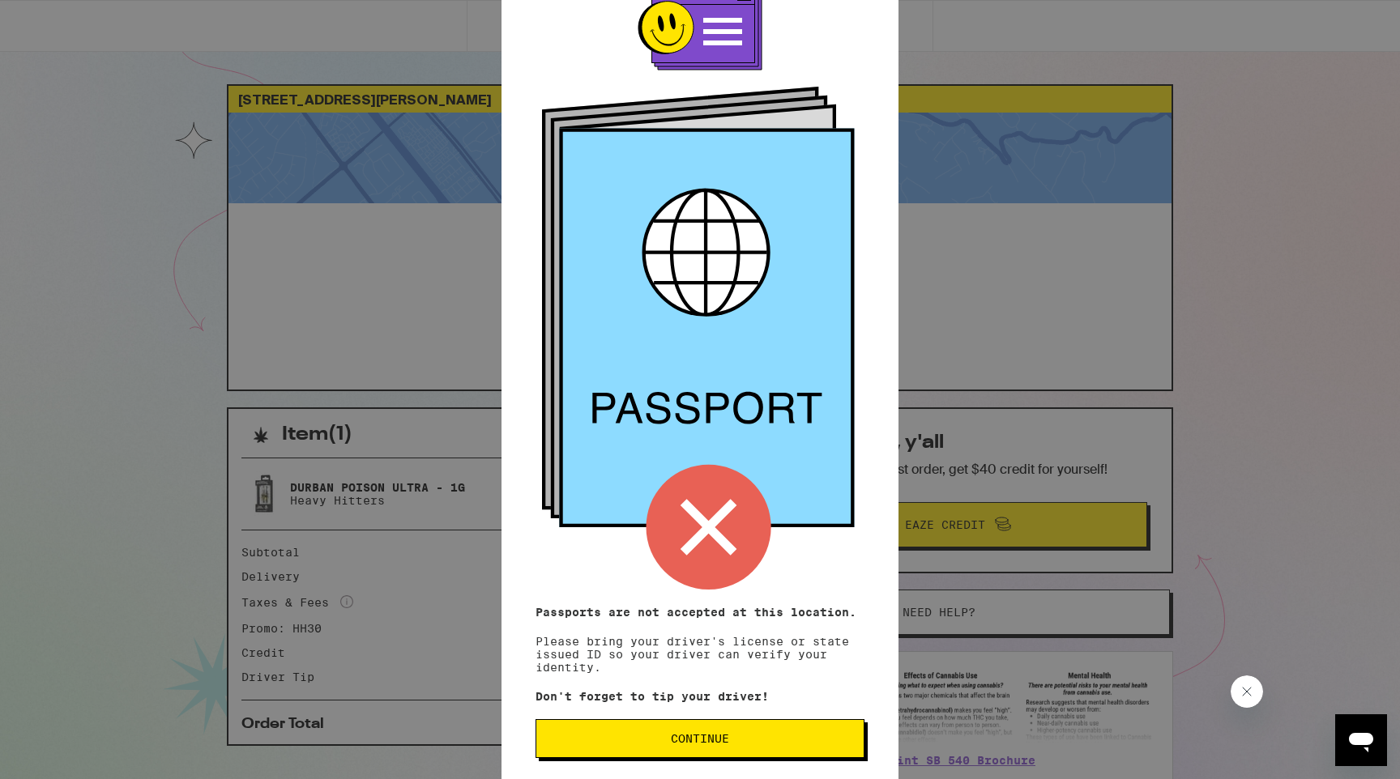
scroll to position [60, 0]
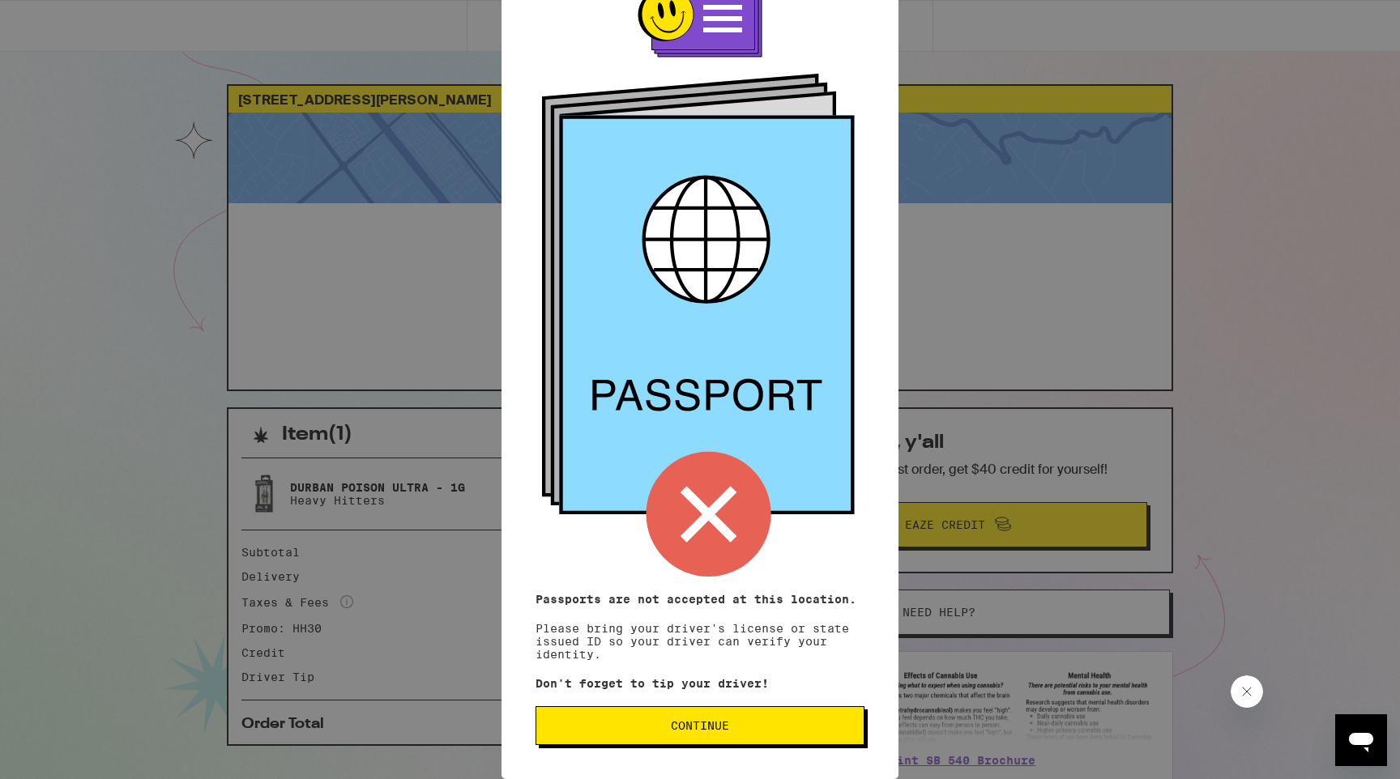
click at [718, 726] on span "Continue" at bounding box center [700, 725] width 58 height 11
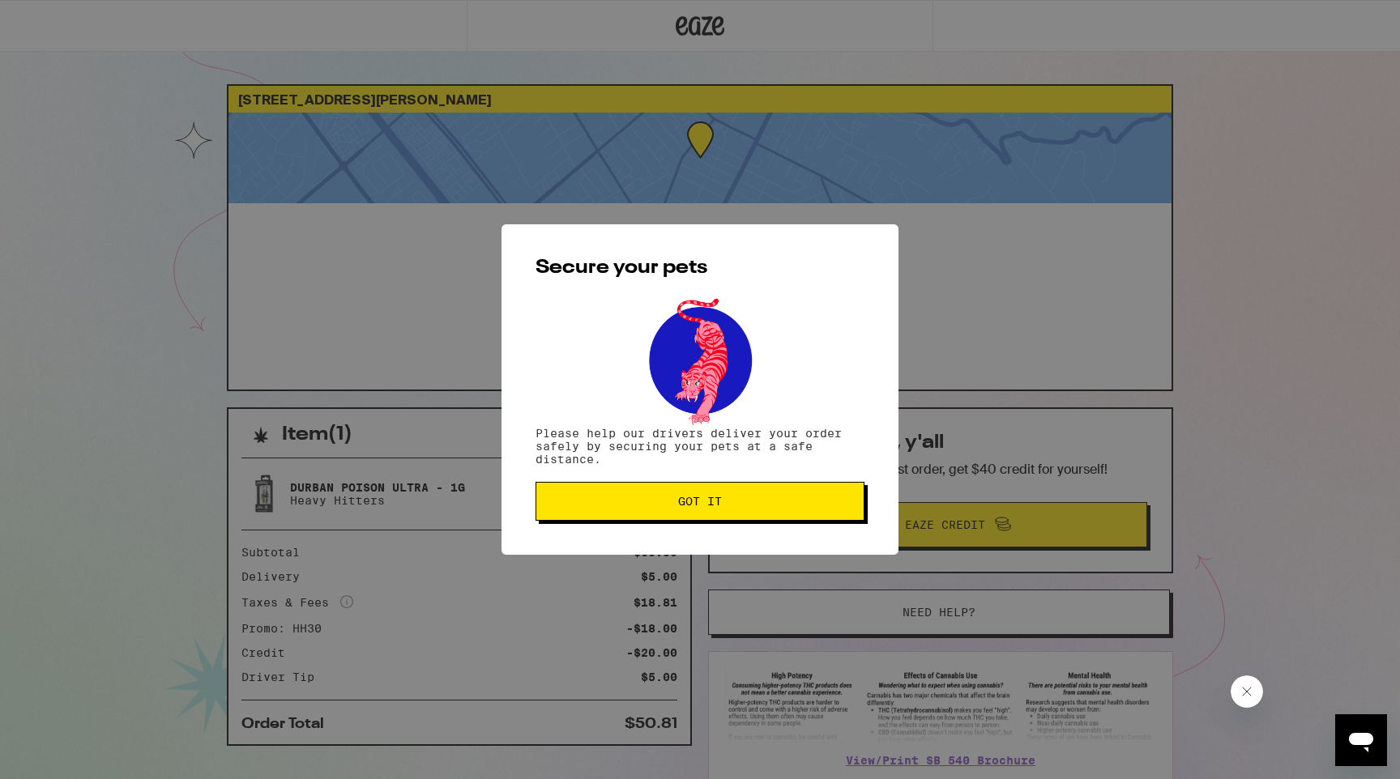
scroll to position [0, 0]
click at [714, 506] on span "Got it" at bounding box center [700, 501] width 44 height 11
